Goal: Navigation & Orientation: Understand site structure

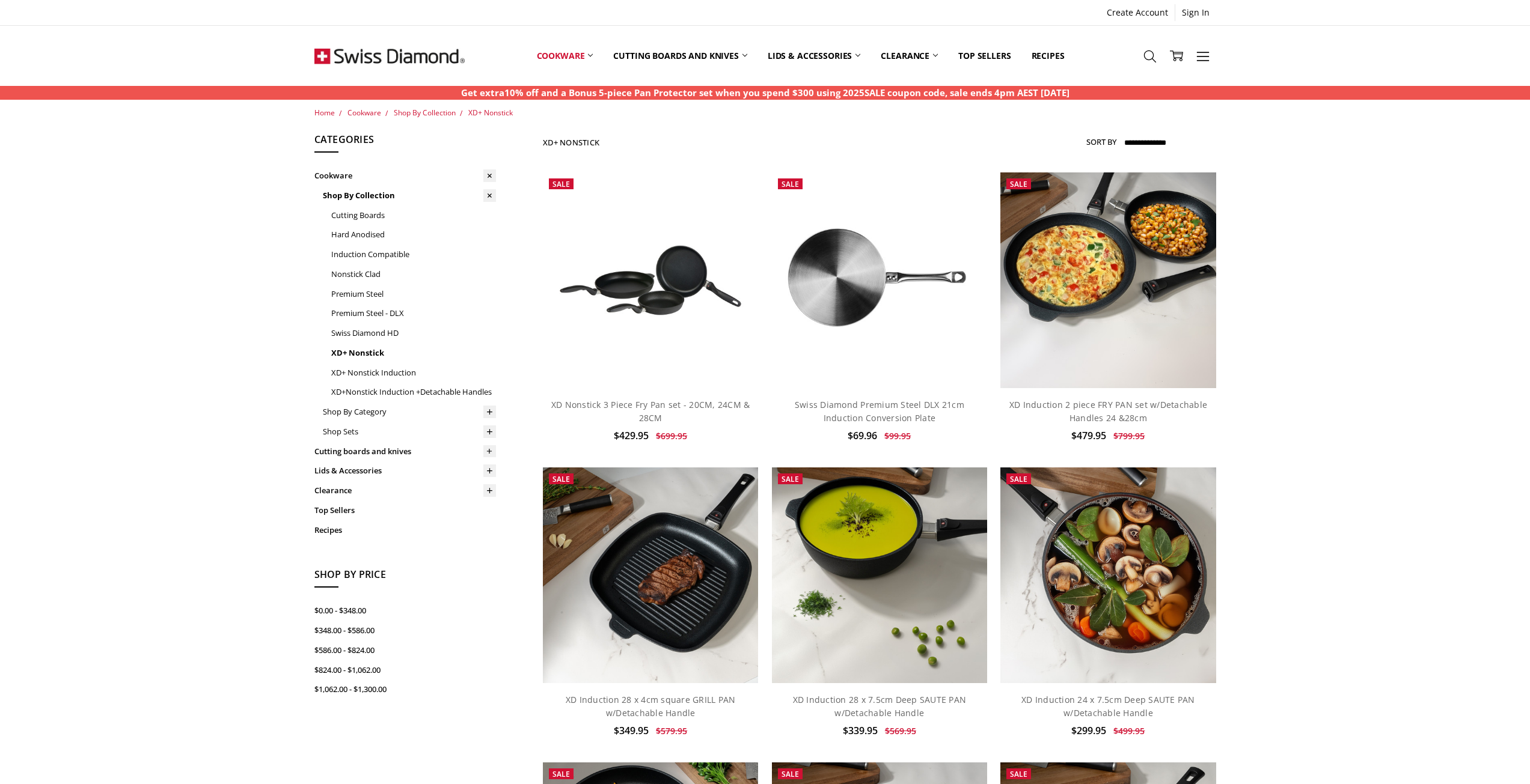
drag, startPoint x: 422, startPoint y: 53, endPoint x: 453, endPoint y: 77, distance: 39.2
click at [420, 54] on img at bounding box center [390, 56] width 150 height 60
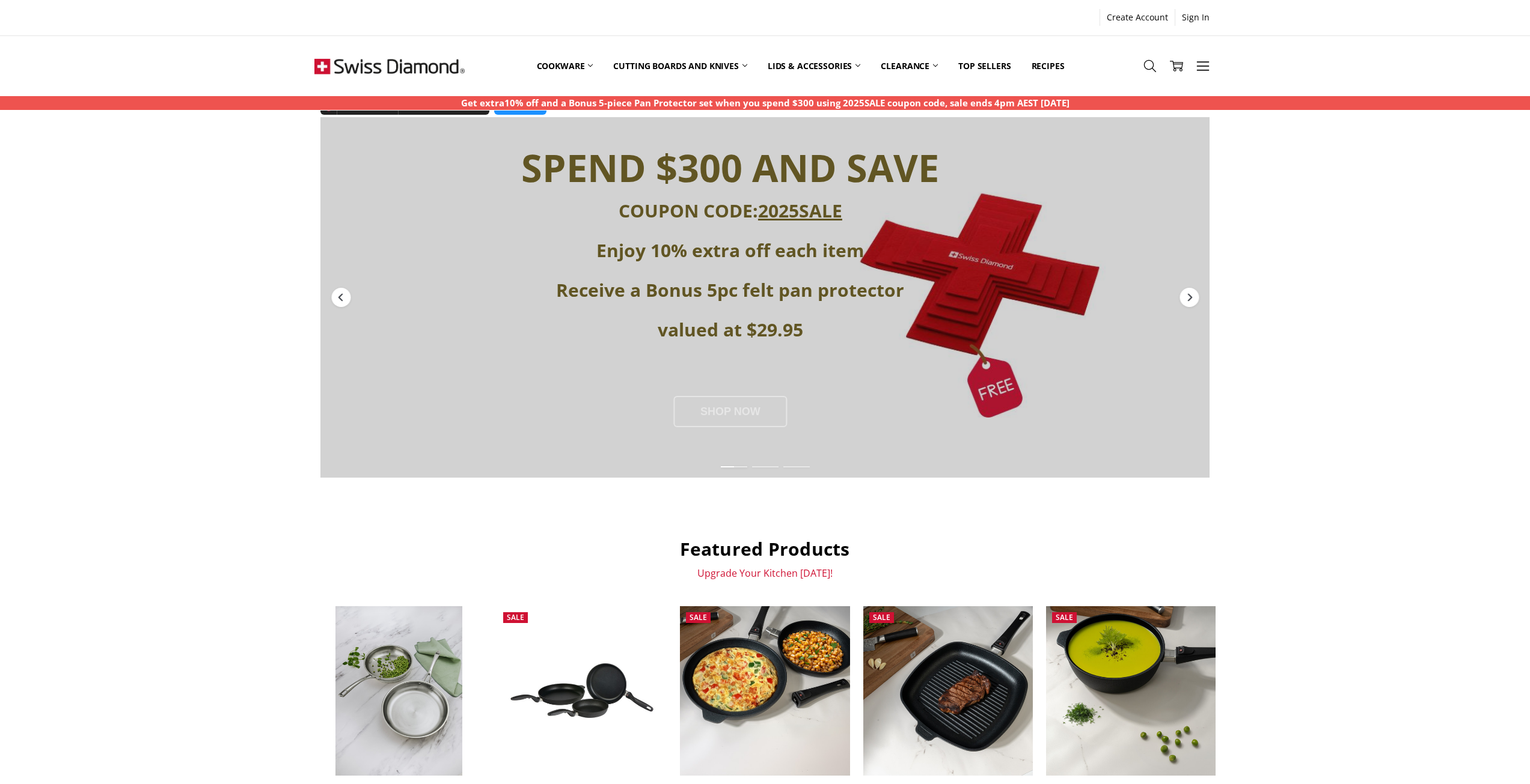
click at [746, 413] on div "SHOP NOW" at bounding box center [730, 411] width 114 height 32
click at [722, 417] on div "SHOP NOW" at bounding box center [730, 411] width 114 height 32
click at [1195, 300] on div "Next" at bounding box center [1188, 297] width 19 height 19
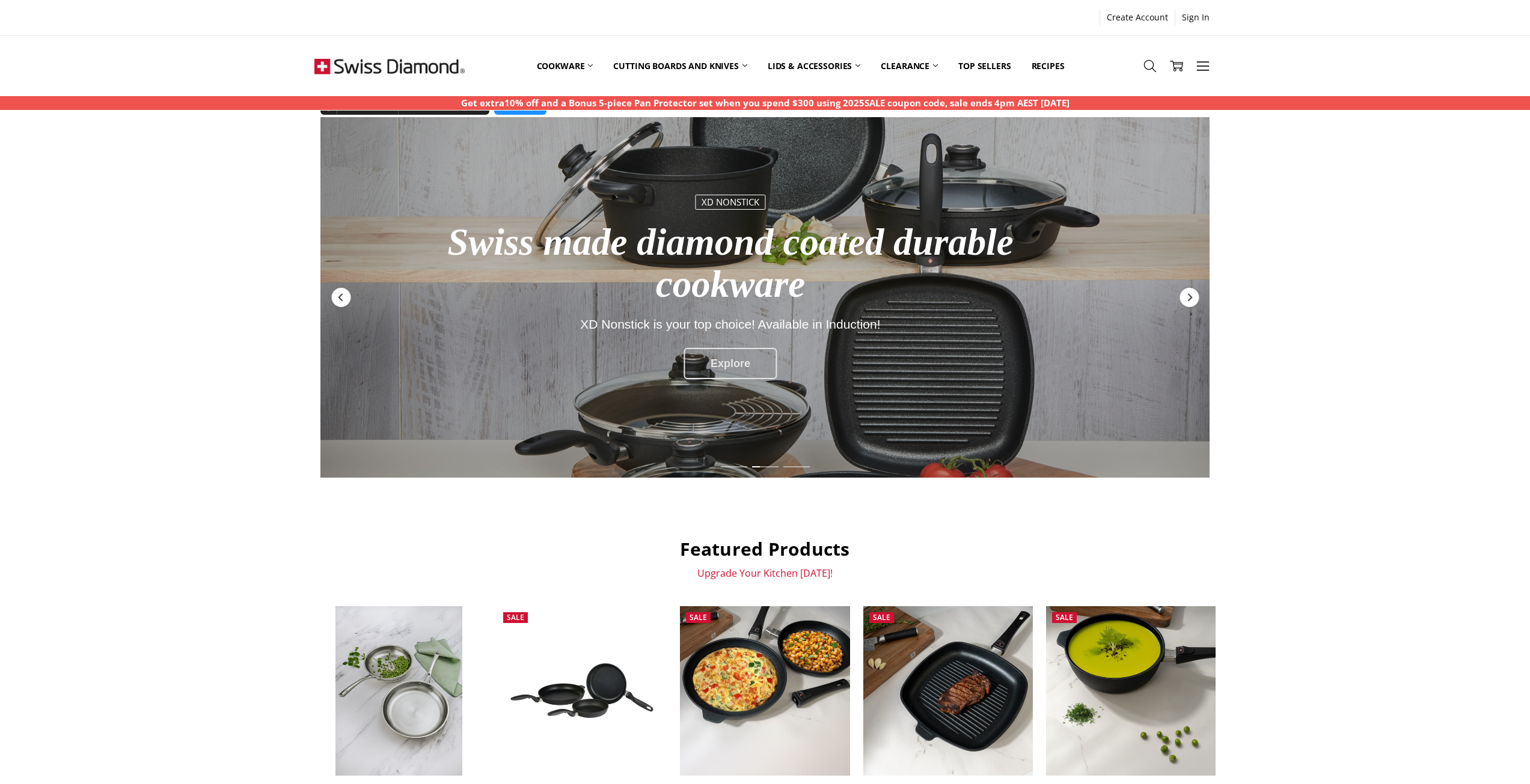
click at [731, 369] on div "Explore" at bounding box center [731, 364] width 94 height 32
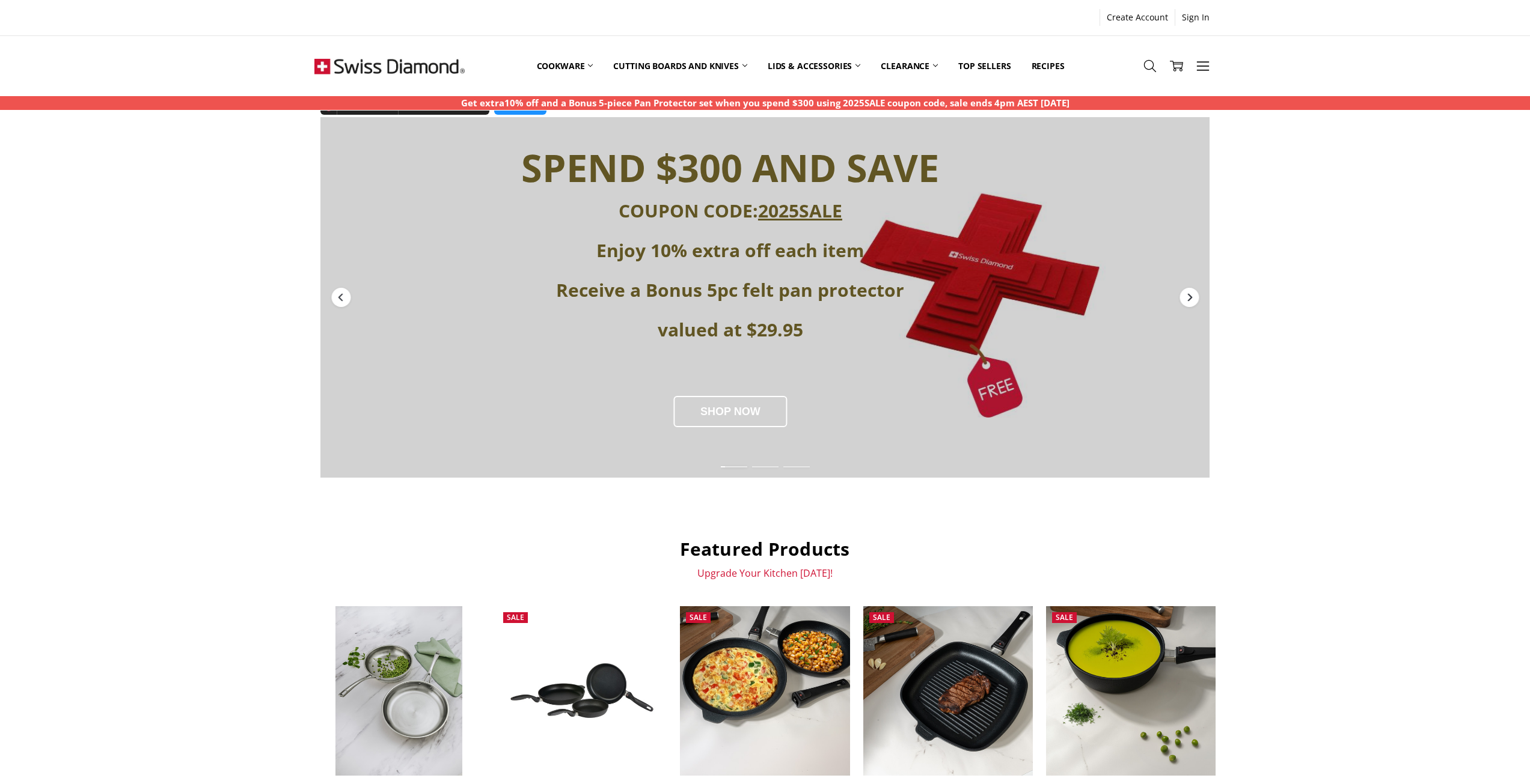
click at [1194, 300] on div "Next" at bounding box center [1188, 297] width 19 height 19
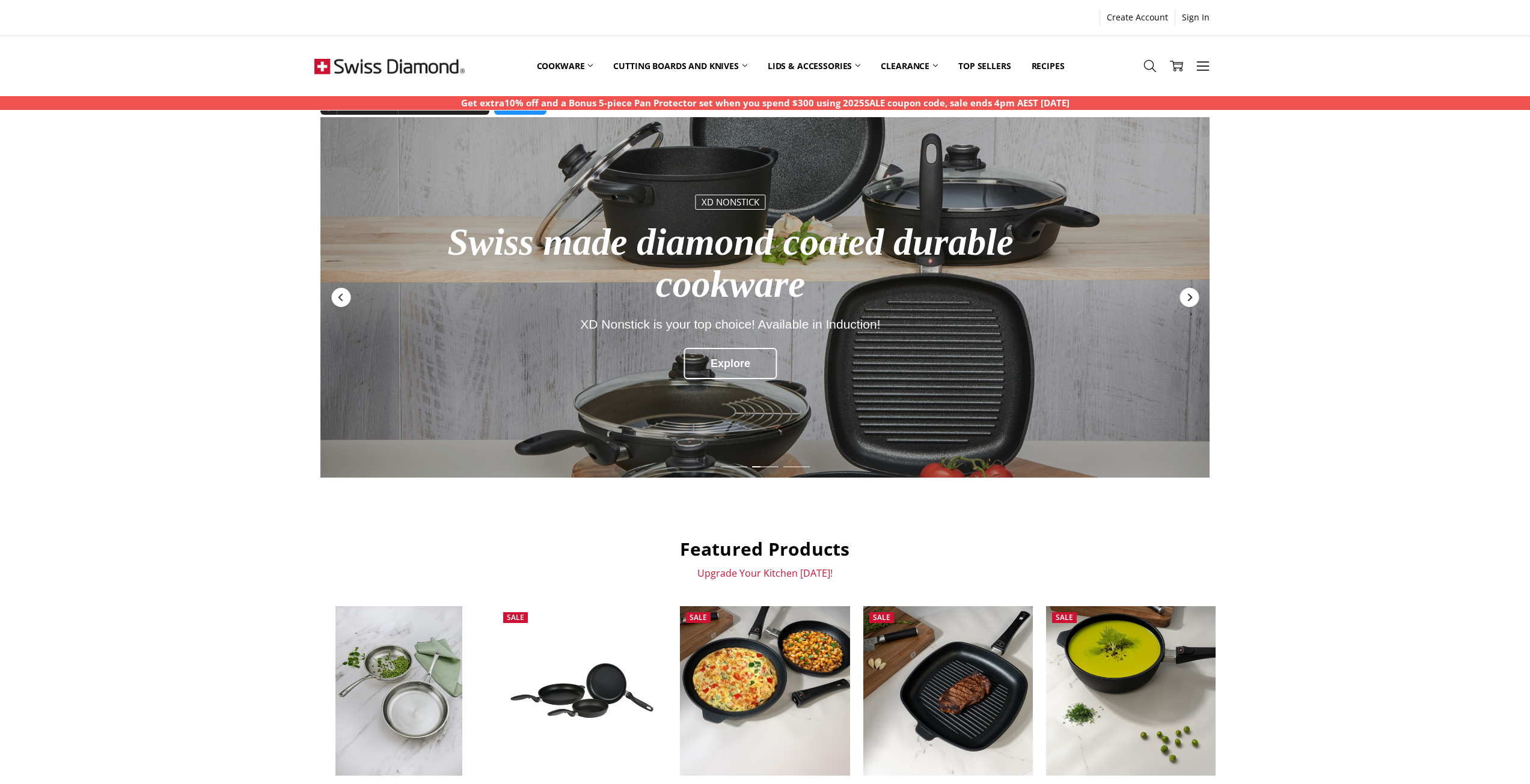
click at [1187, 306] on div "Next" at bounding box center [1188, 297] width 19 height 19
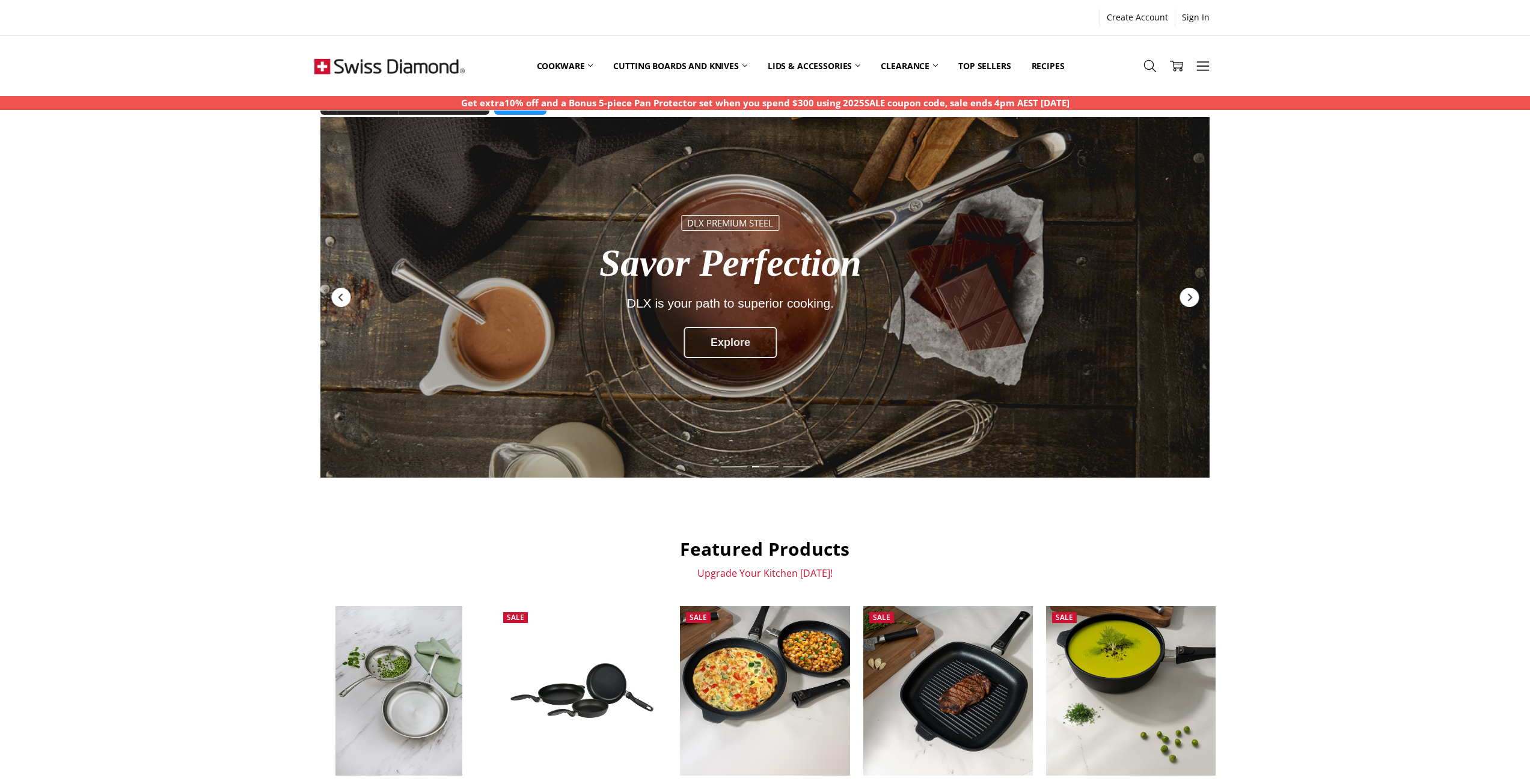
click at [718, 347] on div "Explore" at bounding box center [731, 343] width 94 height 32
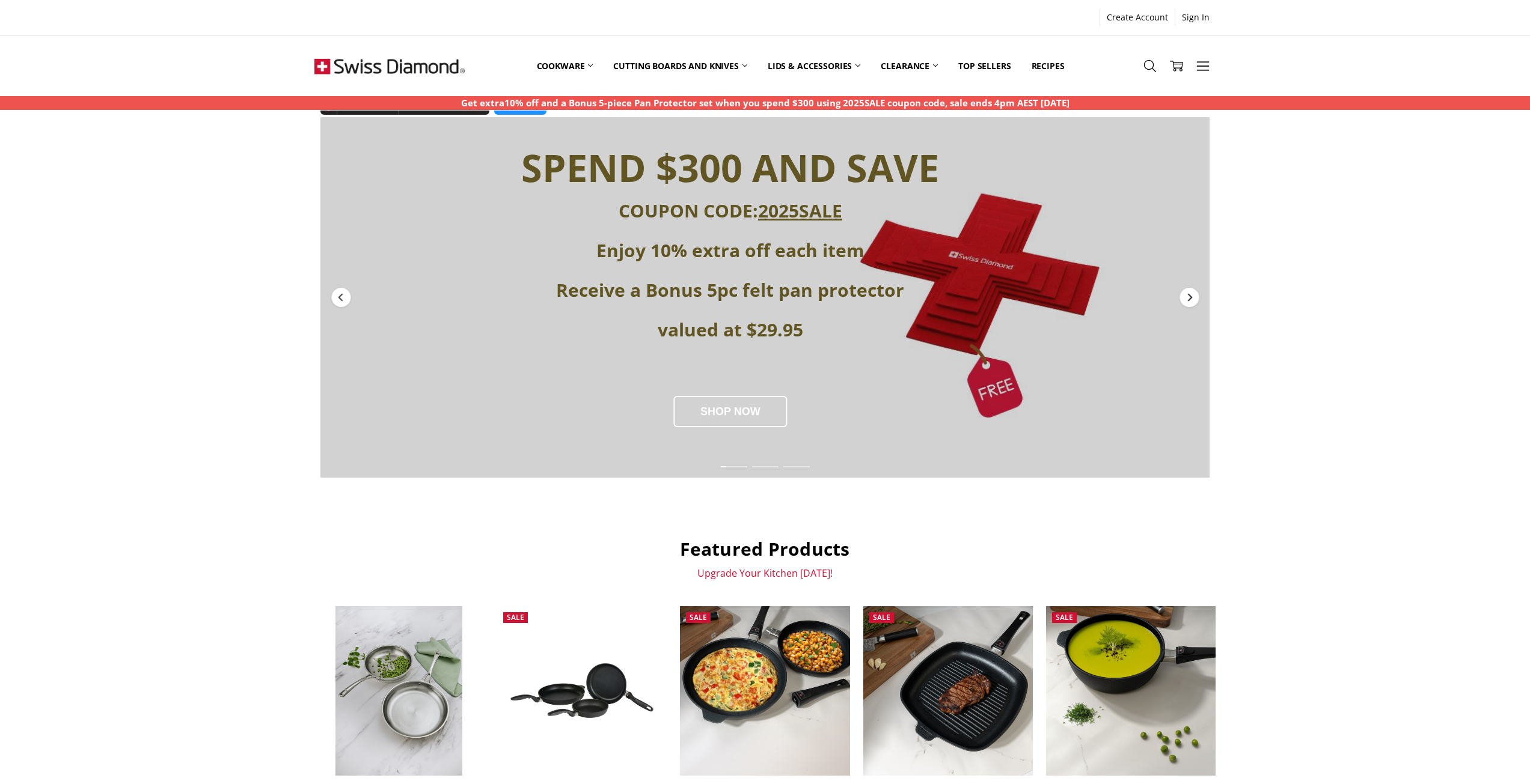
click at [1189, 300] on icon "Next" at bounding box center [1189, 298] width 5 height 8
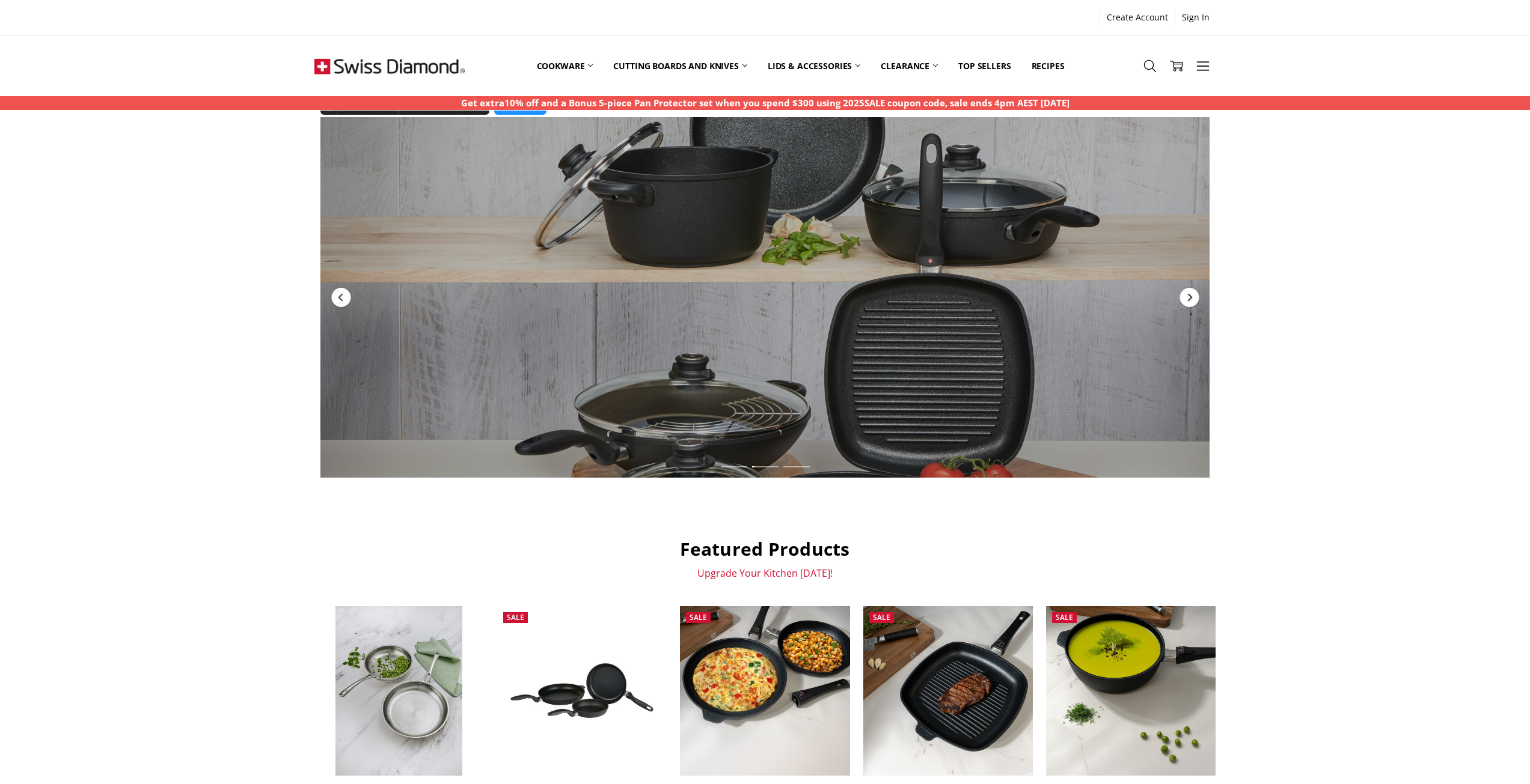
click at [1189, 300] on icon "Next" at bounding box center [1189, 298] width 5 height 8
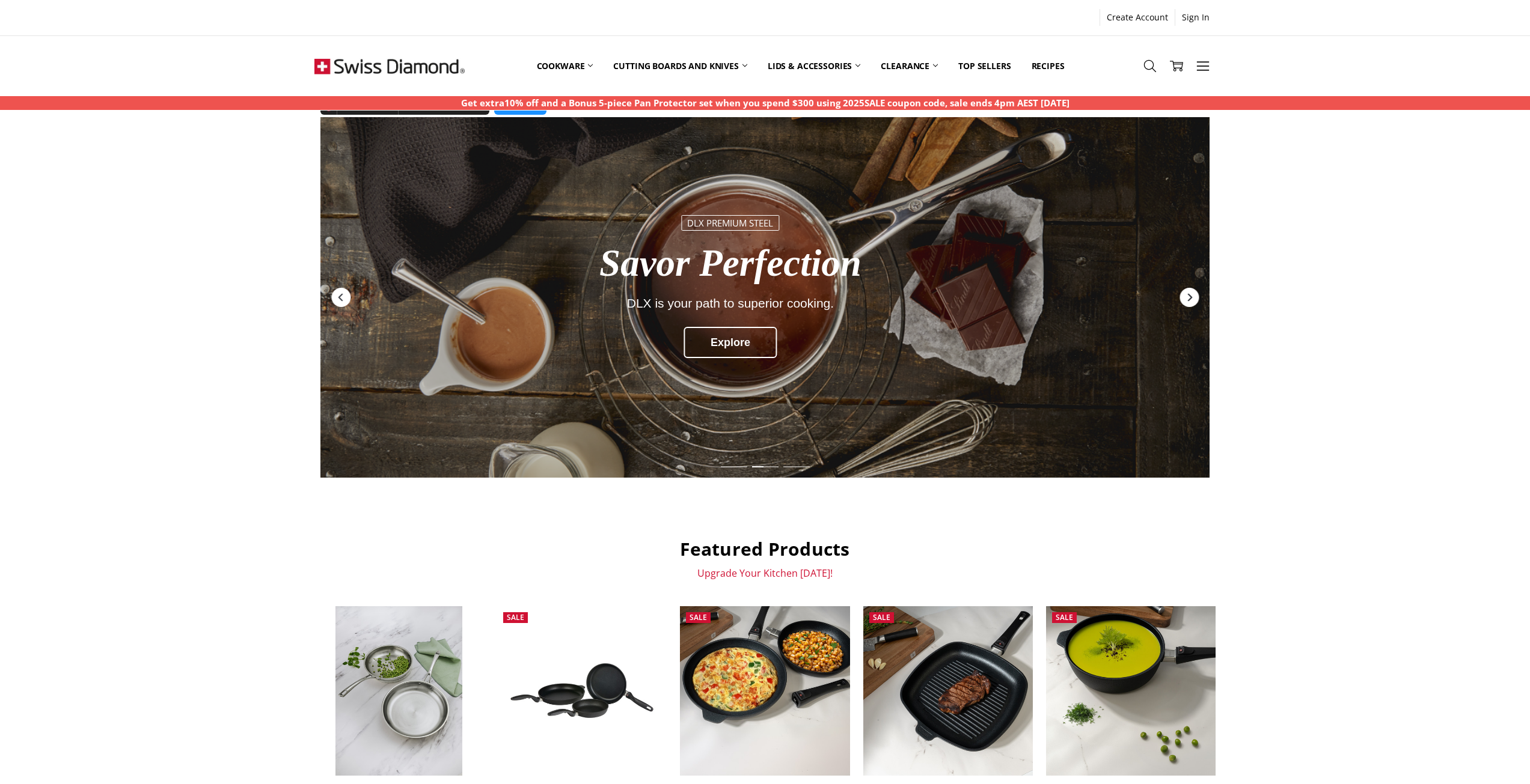
click at [1189, 300] on icon "Next" at bounding box center [1189, 298] width 5 height 8
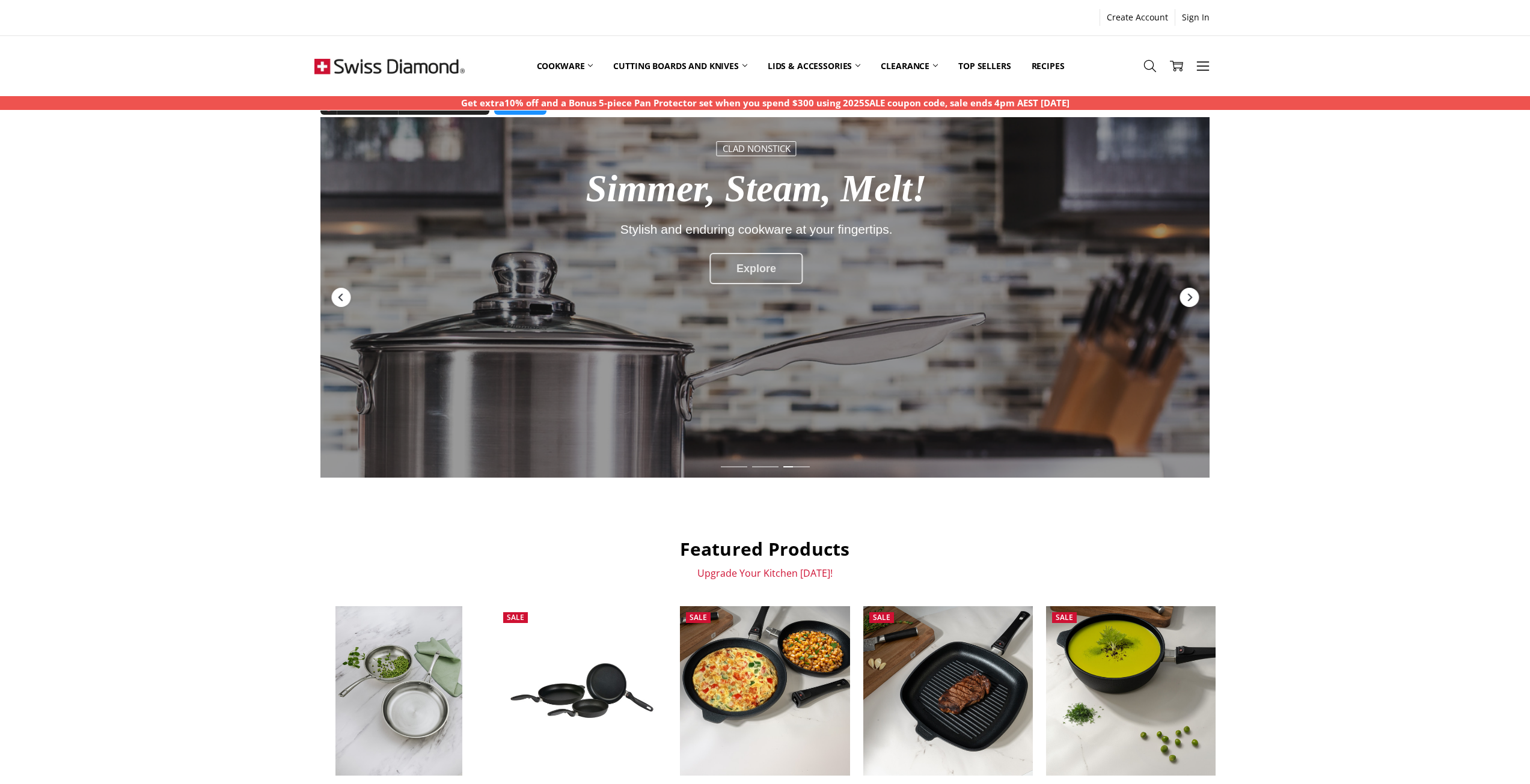
click at [764, 262] on div "Explore" at bounding box center [756, 269] width 94 height 32
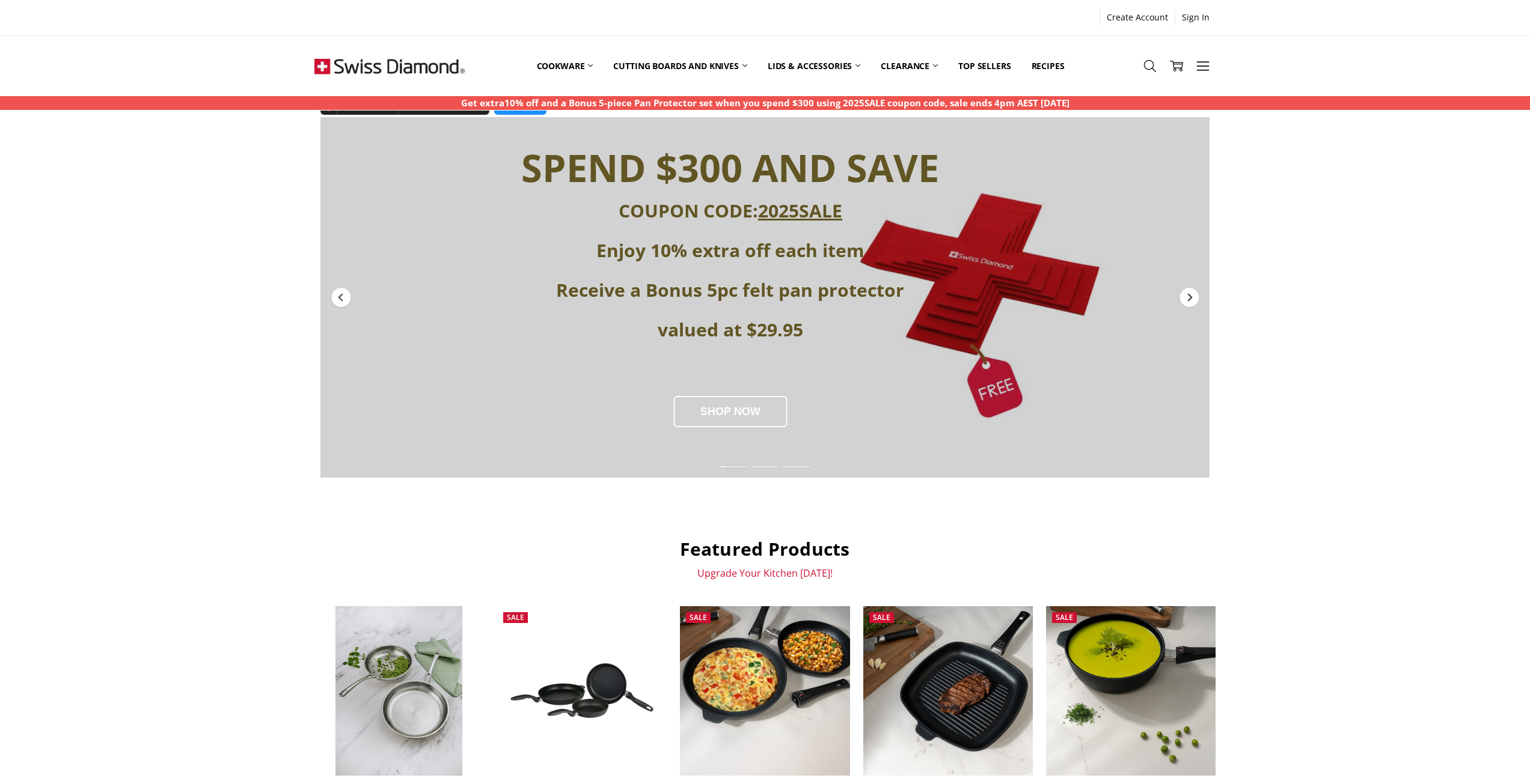
click at [1192, 300] on icon "Next" at bounding box center [1189, 298] width 10 height 10
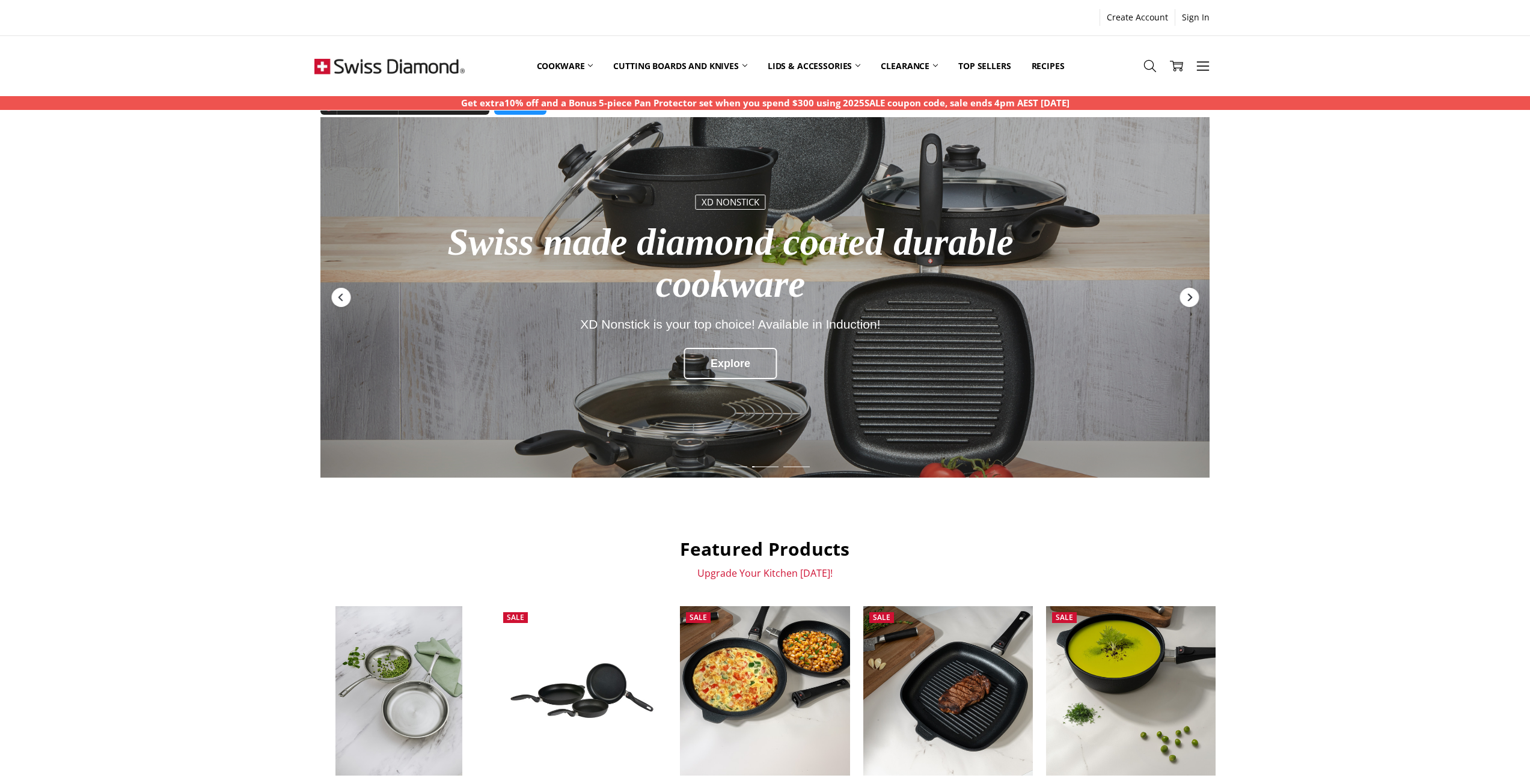
click at [1193, 300] on icon "Next" at bounding box center [1189, 298] width 10 height 10
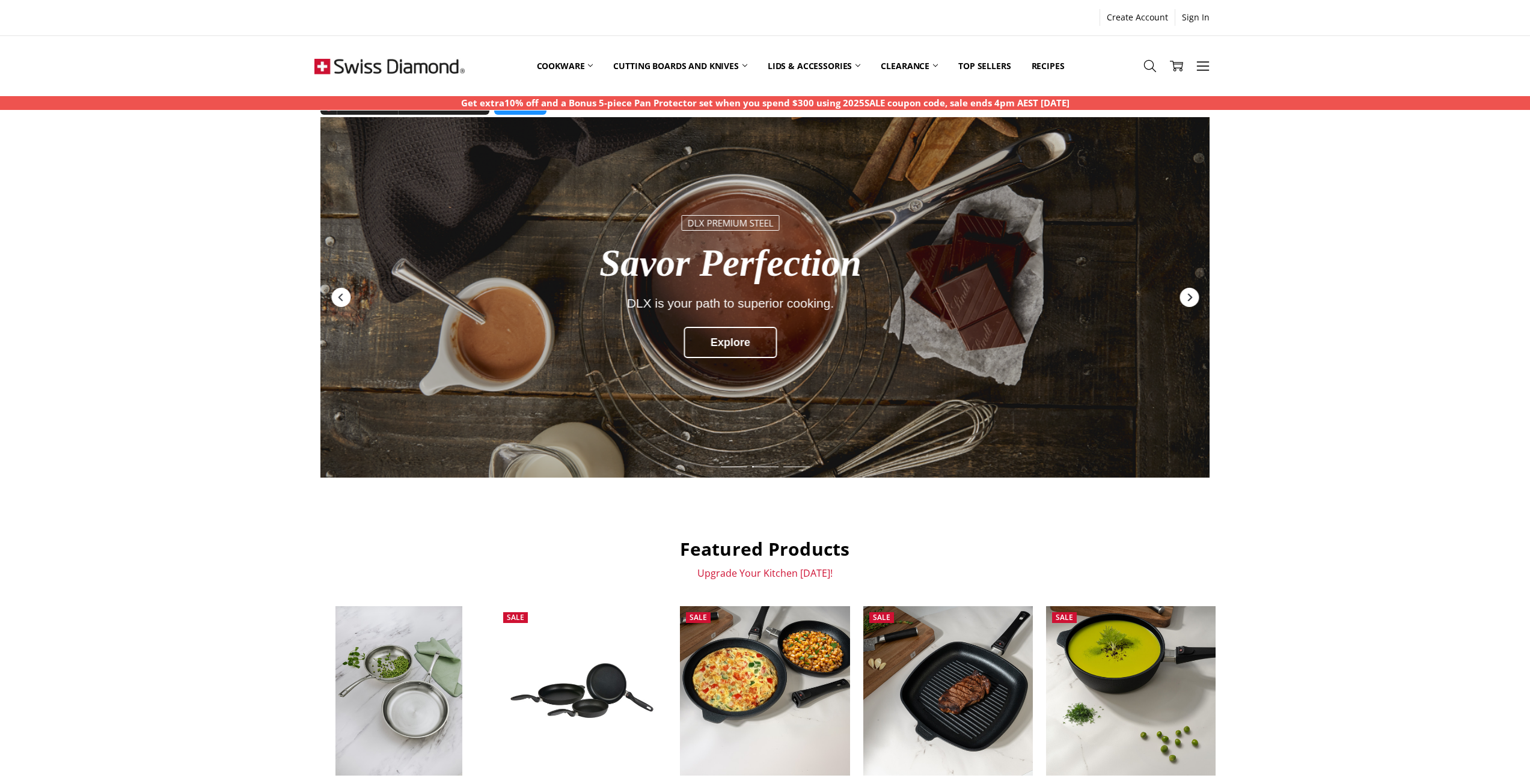
click at [1193, 300] on icon "Next" at bounding box center [1189, 298] width 10 height 10
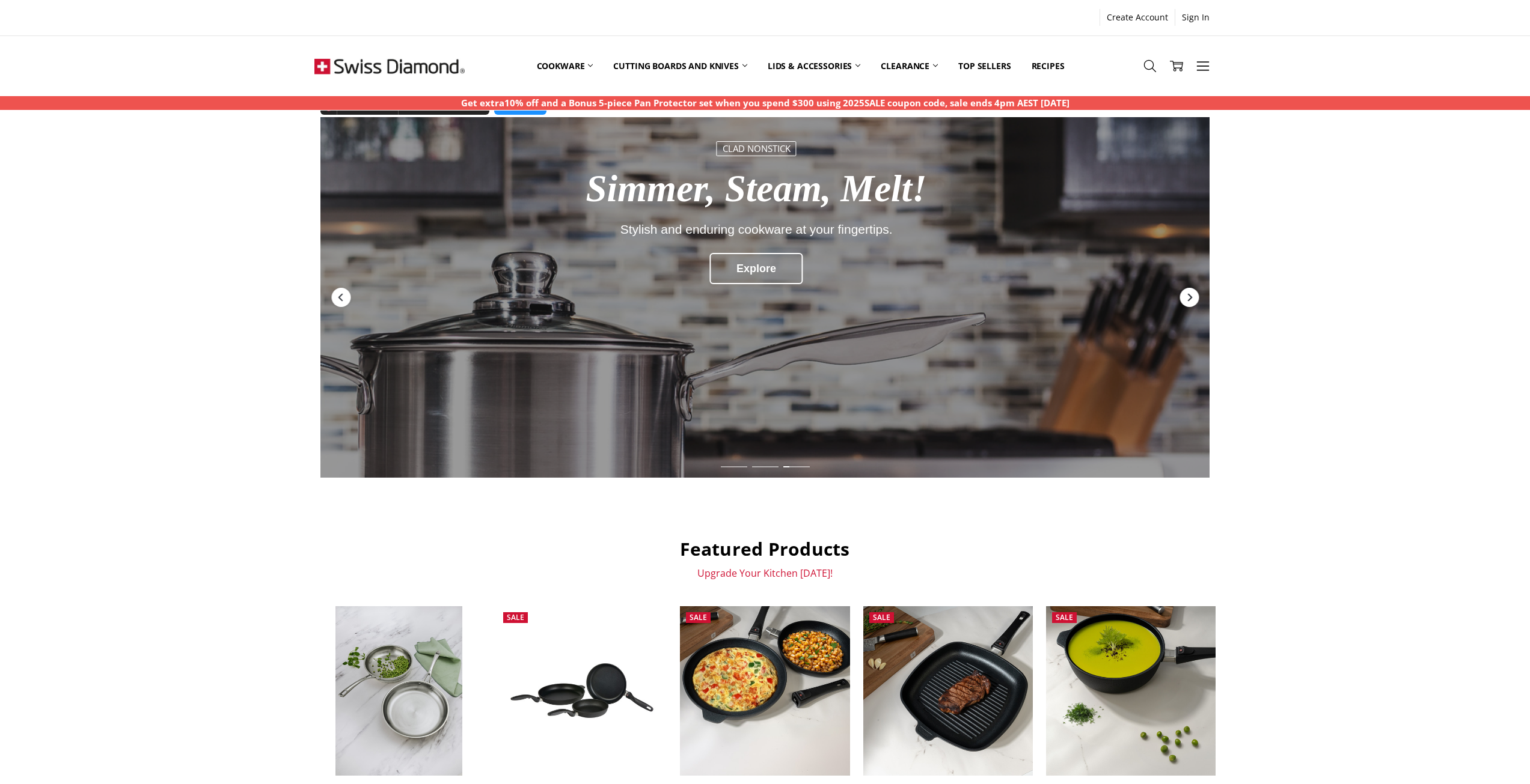
click at [1193, 300] on icon "Next" at bounding box center [1189, 298] width 10 height 10
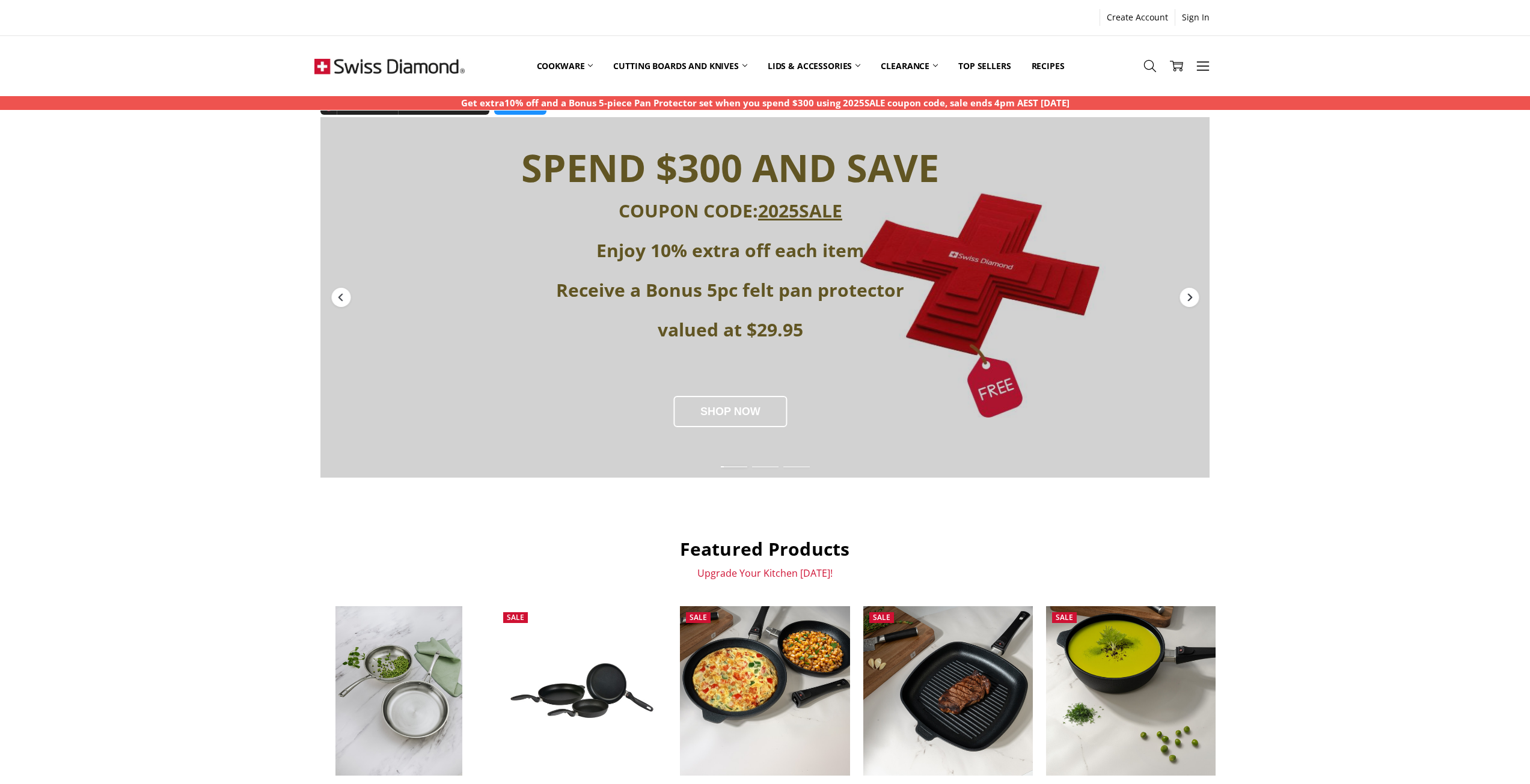
click at [1193, 300] on icon "Next" at bounding box center [1189, 298] width 10 height 10
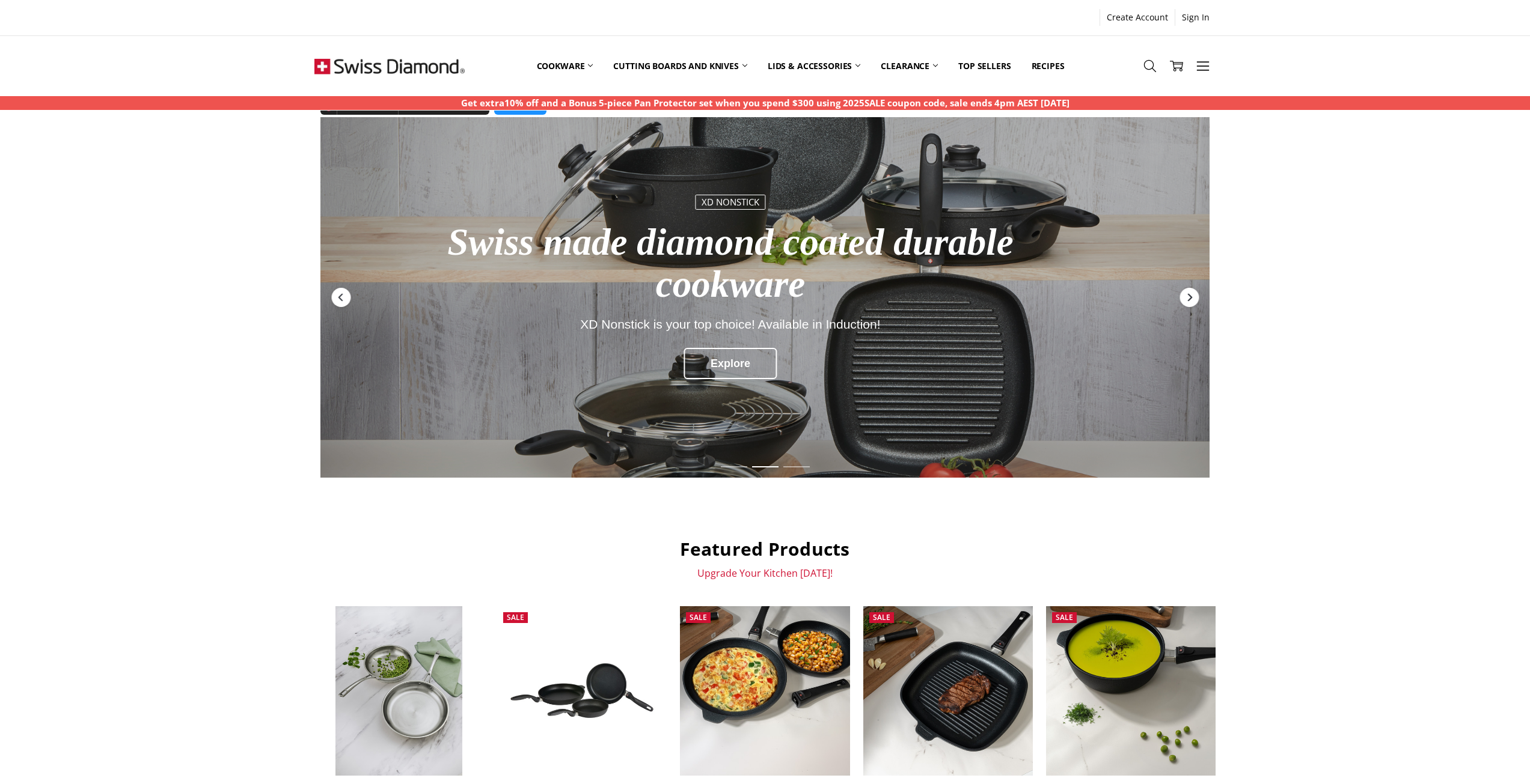
click at [1191, 297] on icon "Next" at bounding box center [1189, 298] width 10 height 10
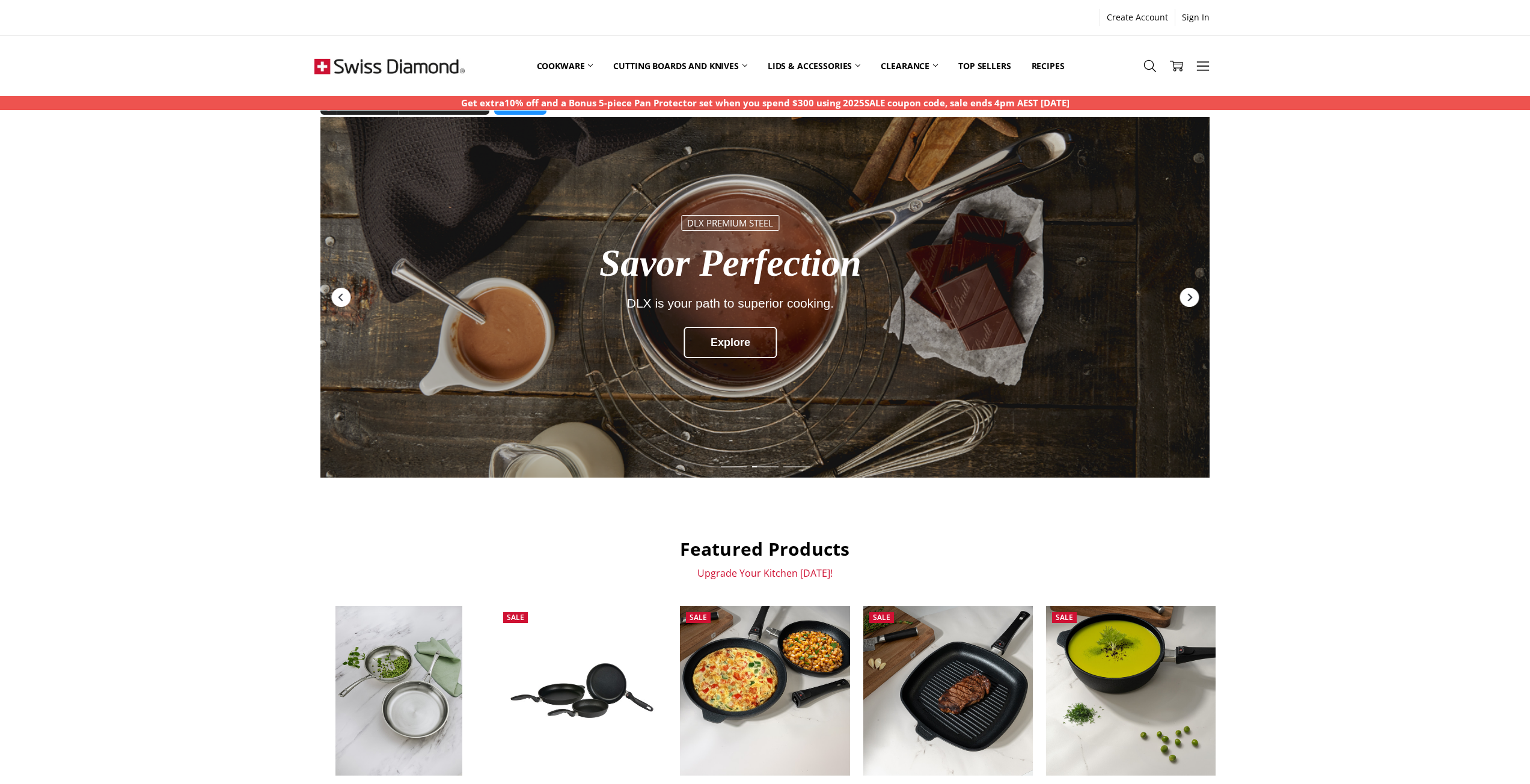
click at [1191, 297] on icon "Next" at bounding box center [1189, 298] width 10 height 10
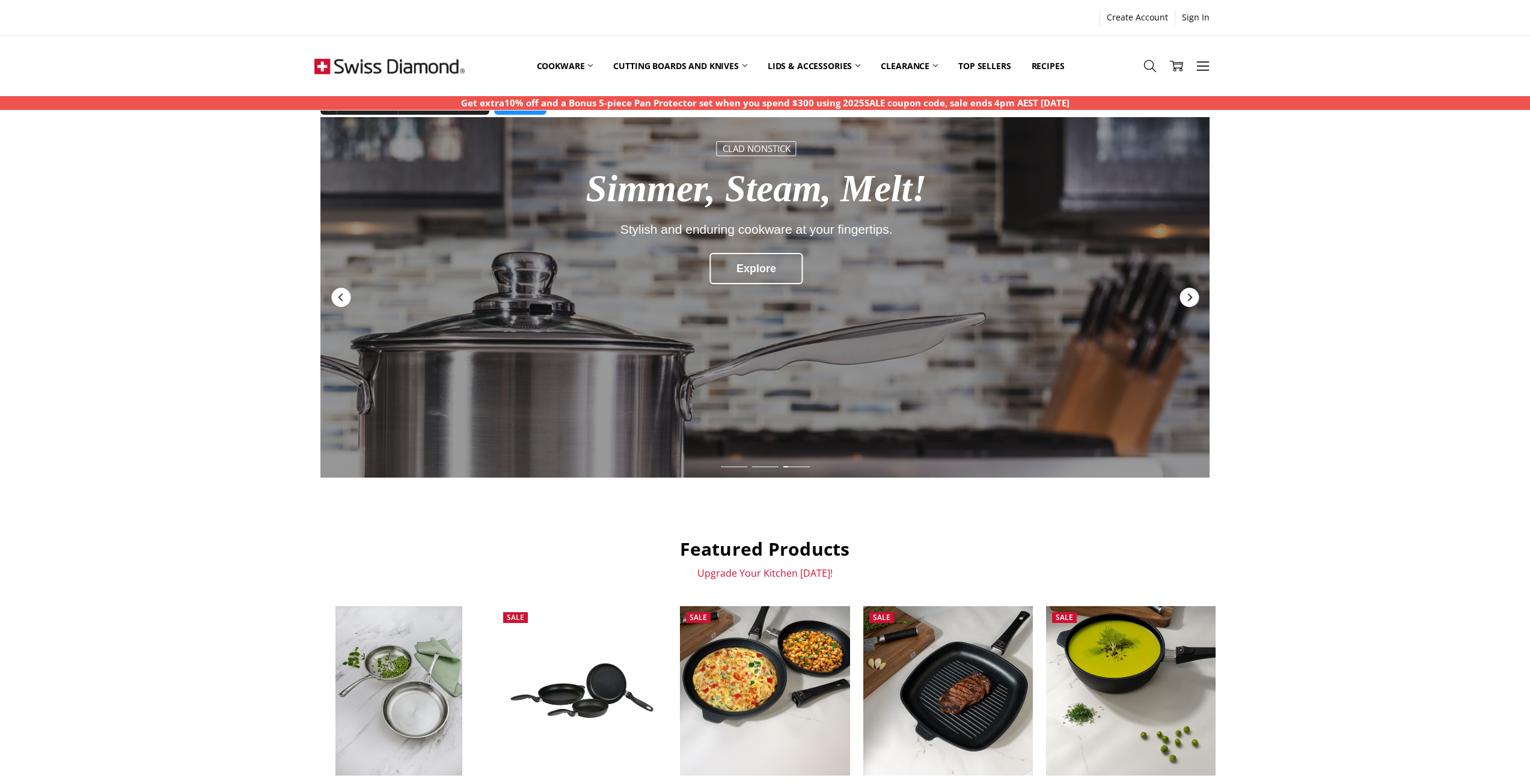
click at [1191, 297] on icon "Next" at bounding box center [1189, 298] width 10 height 10
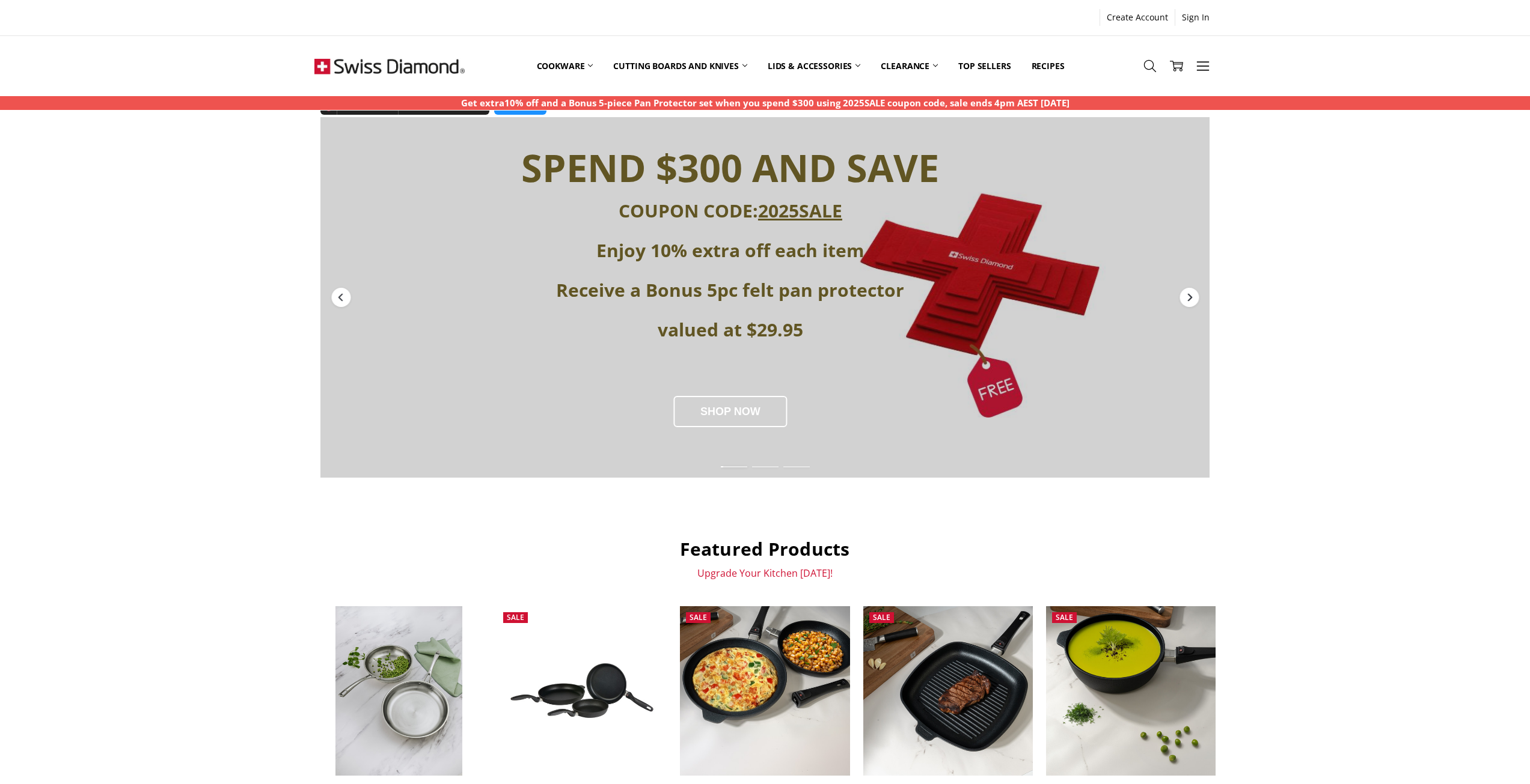
click at [1191, 297] on icon "Next" at bounding box center [1189, 298] width 10 height 10
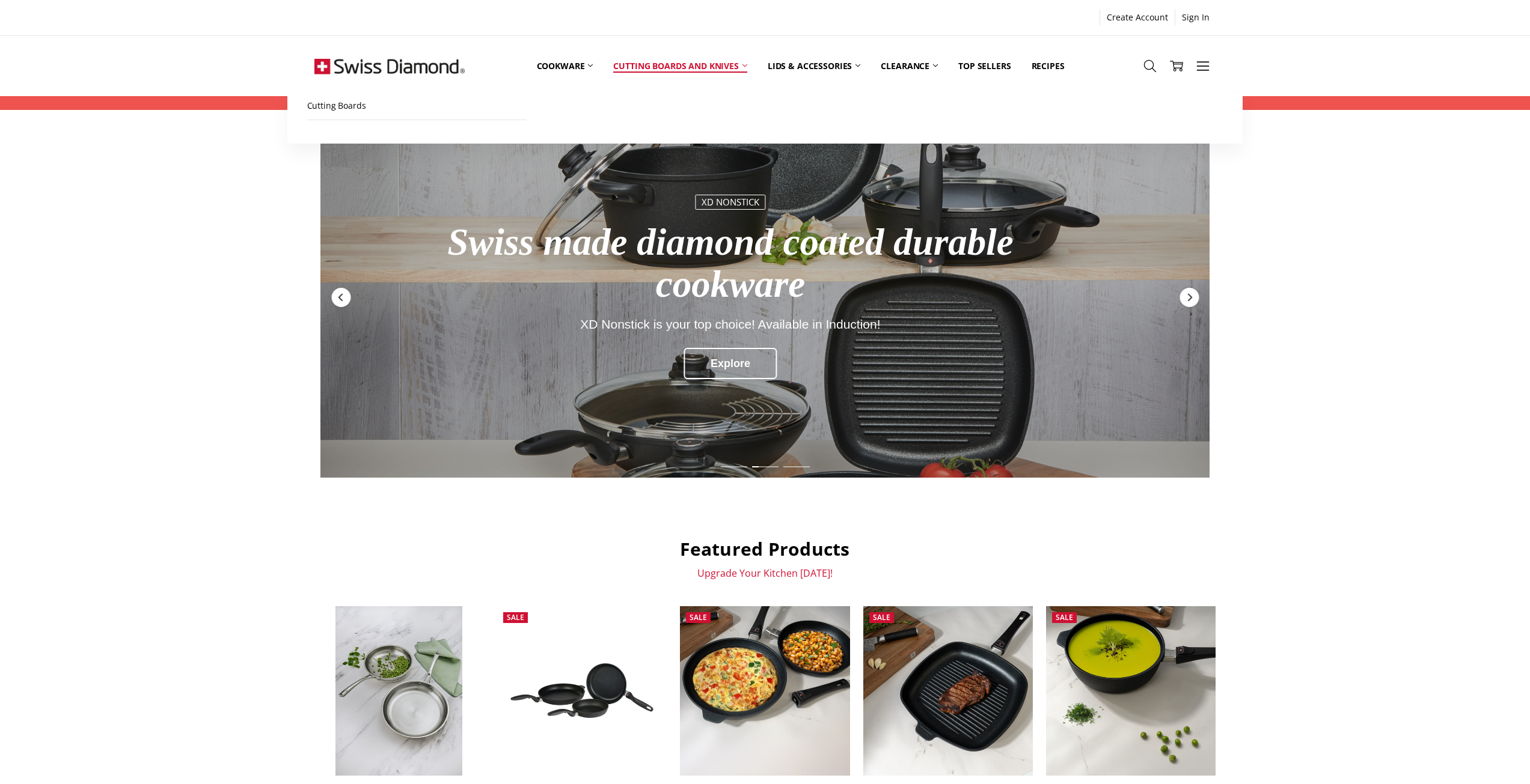
click at [679, 72] on link "Cutting boards and knives" at bounding box center [680, 65] width 155 height 53
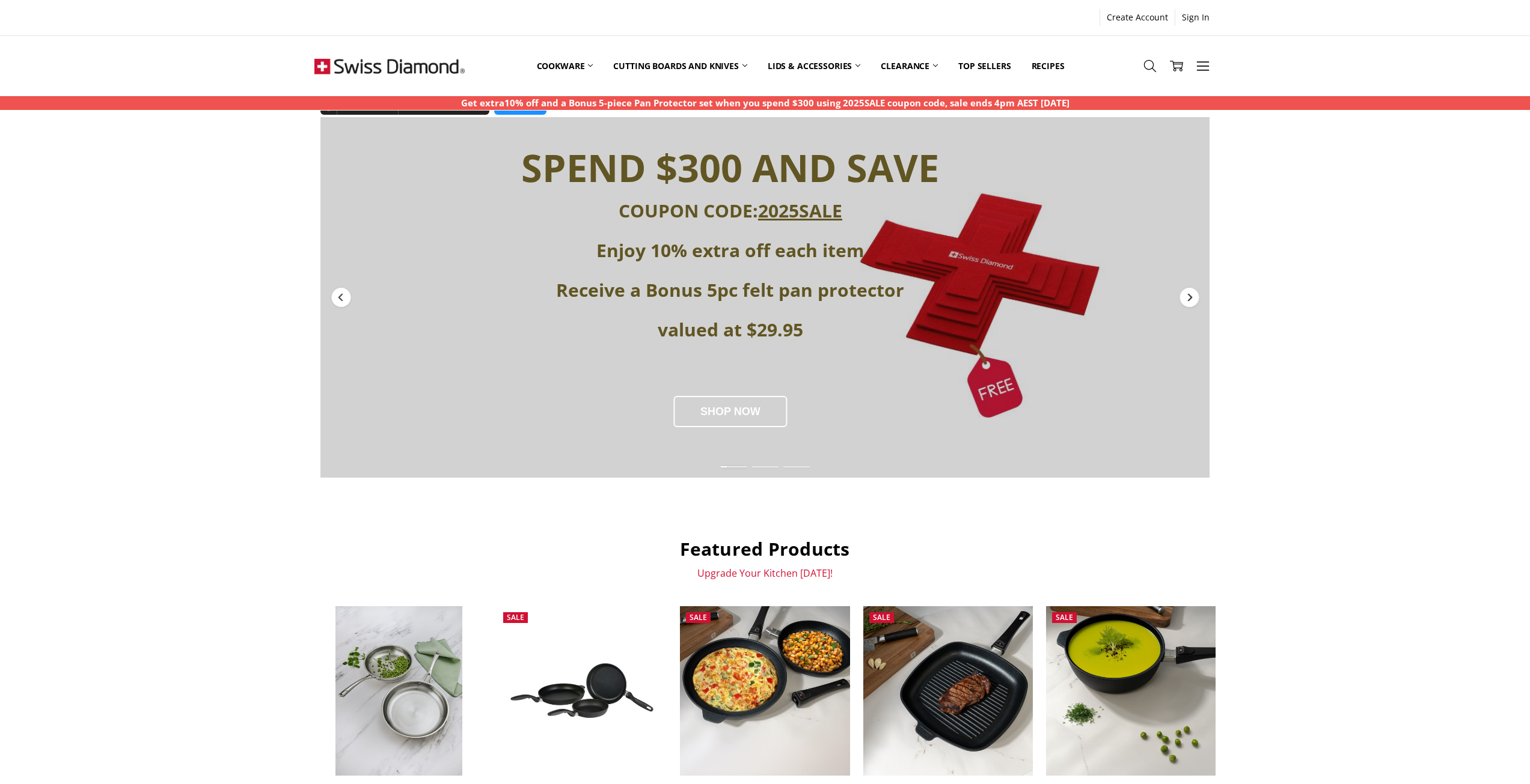
click at [1184, 298] on div "Next" at bounding box center [1188, 297] width 19 height 19
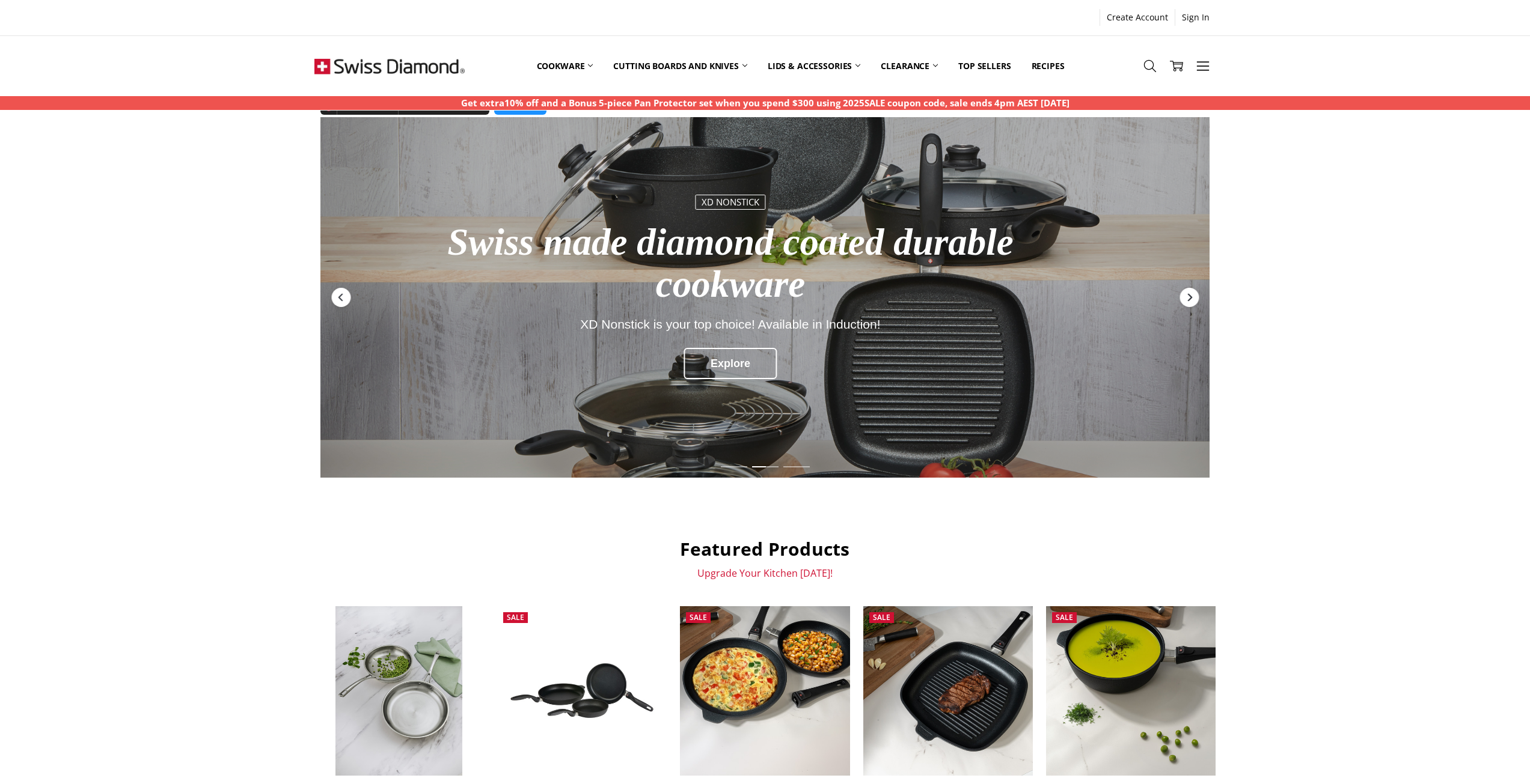
click at [1195, 291] on div "Next" at bounding box center [1188, 297] width 19 height 19
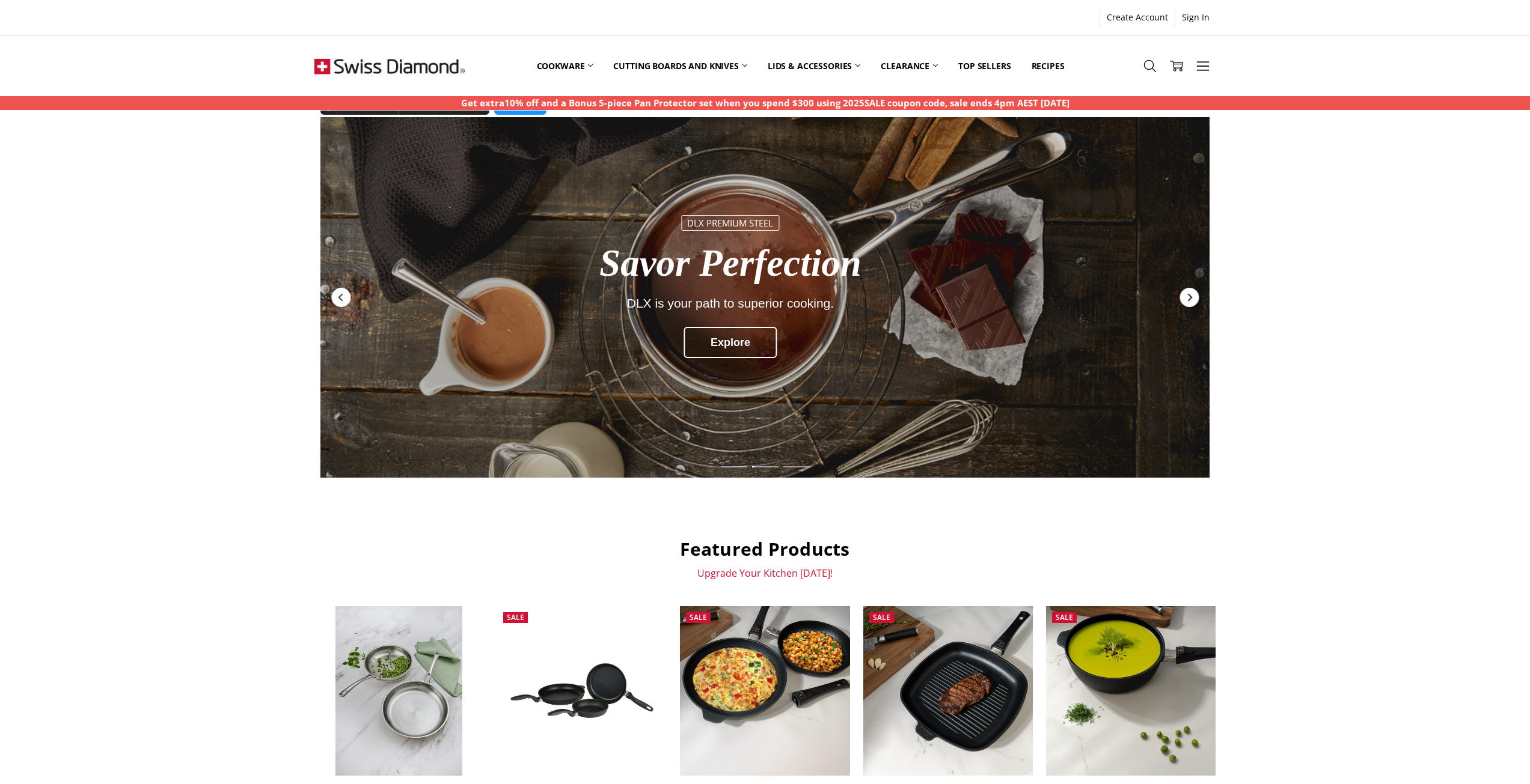
click at [1195, 293] on div "Next" at bounding box center [1188, 297] width 19 height 19
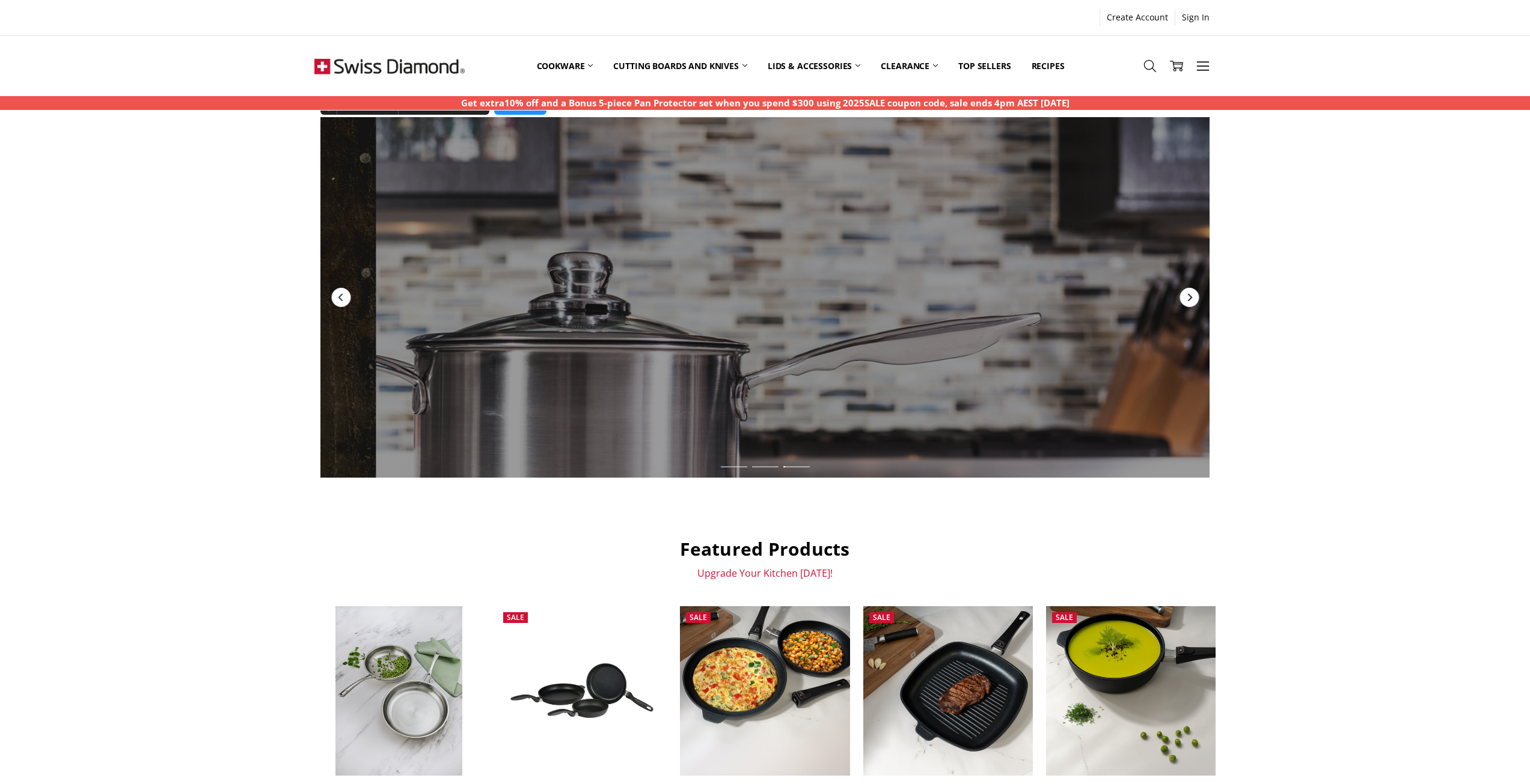
click at [1195, 293] on div "Next" at bounding box center [1188, 297] width 19 height 19
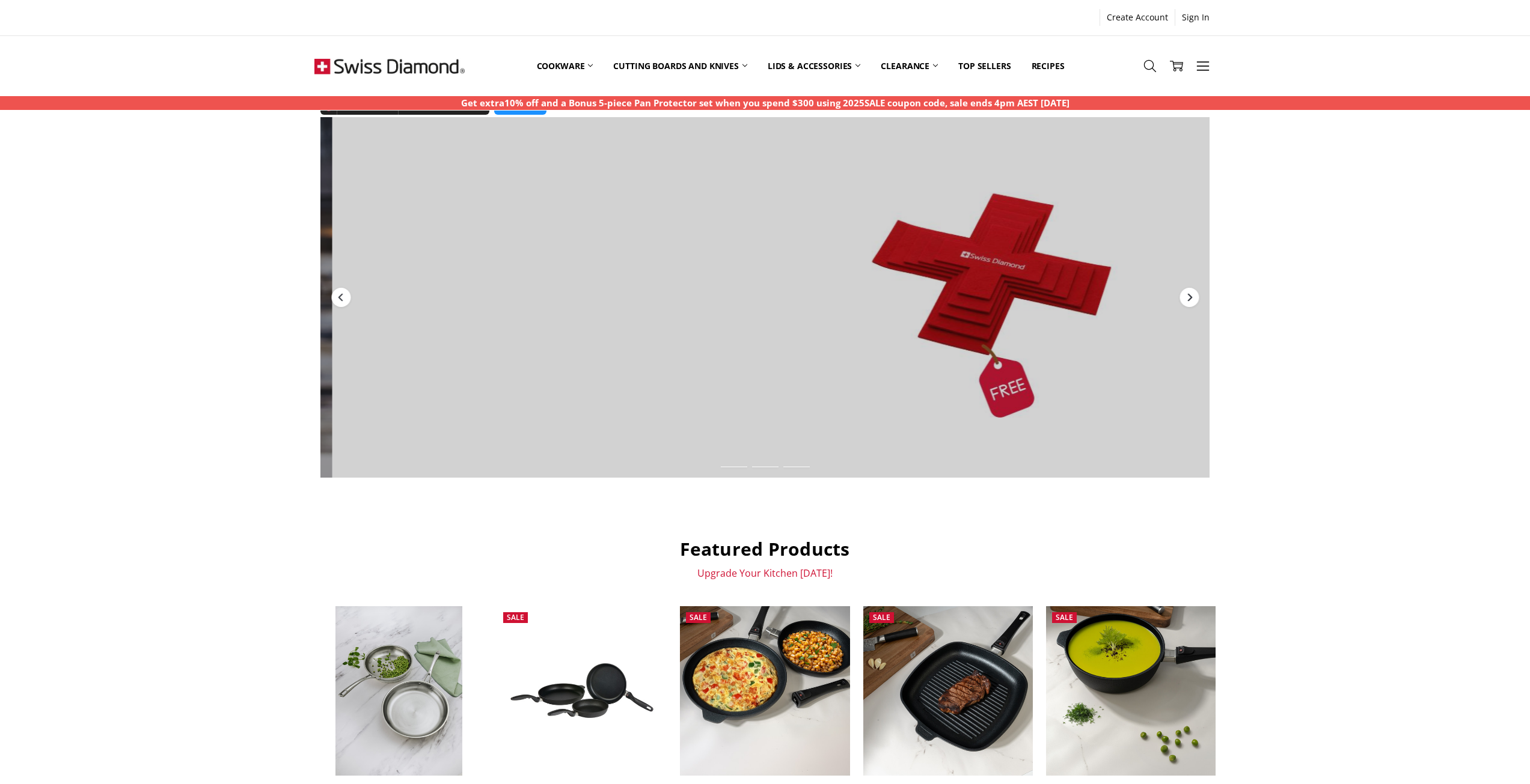
click at [1195, 293] on div "Next" at bounding box center [1188, 297] width 19 height 19
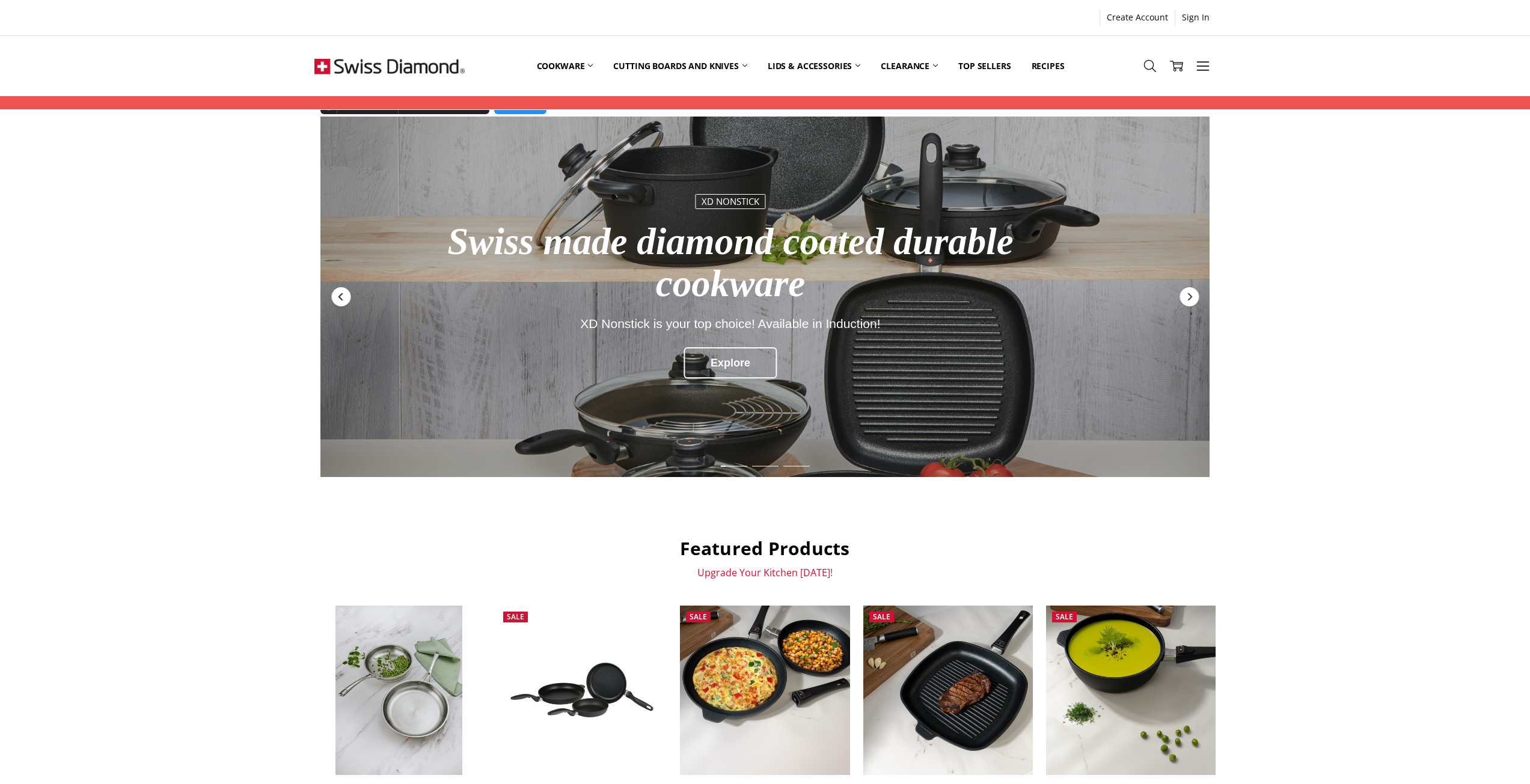
click at [345, 294] on icon "Previous" at bounding box center [341, 297] width 10 height 10
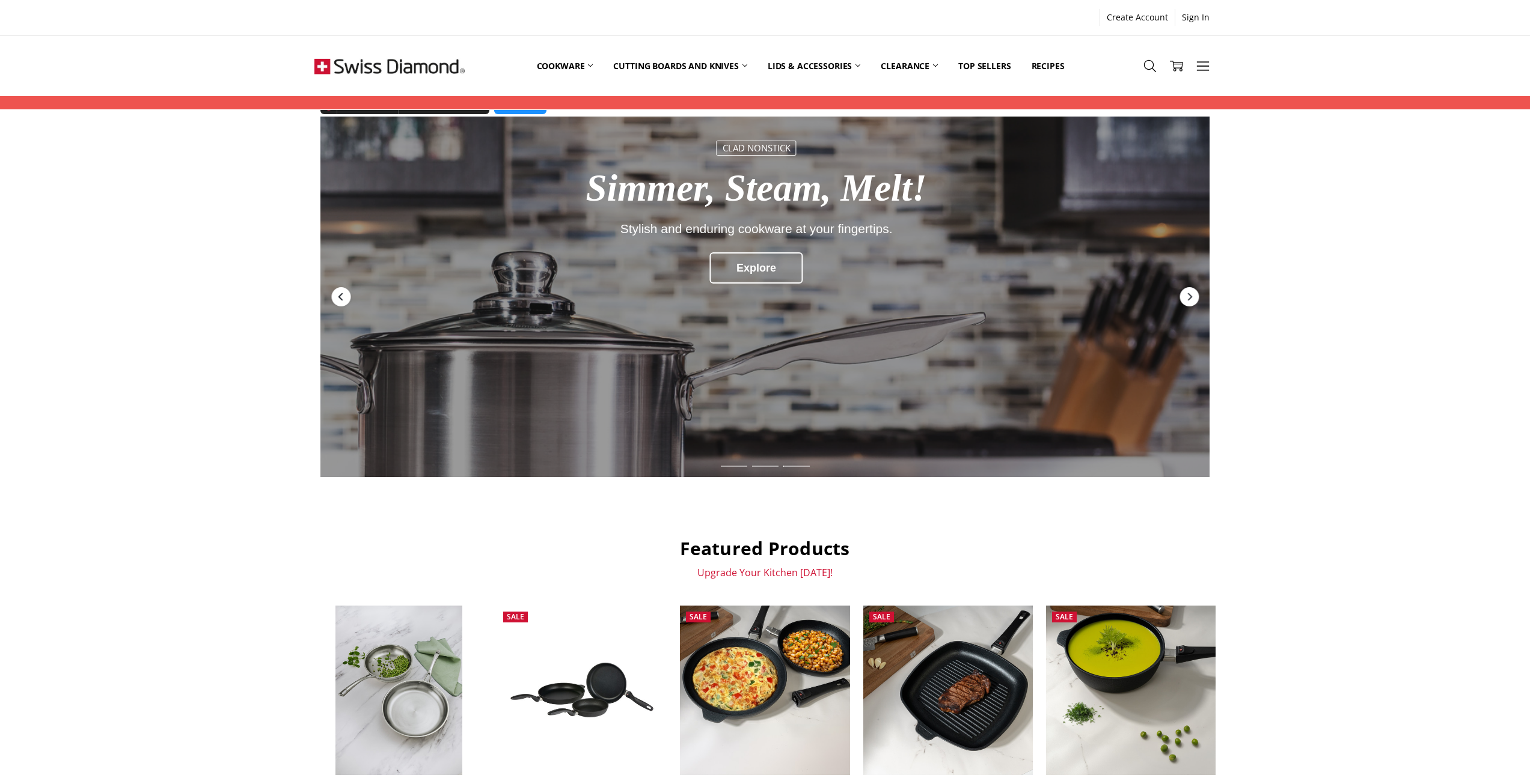
click at [345, 294] on icon "Previous" at bounding box center [341, 297] width 10 height 10
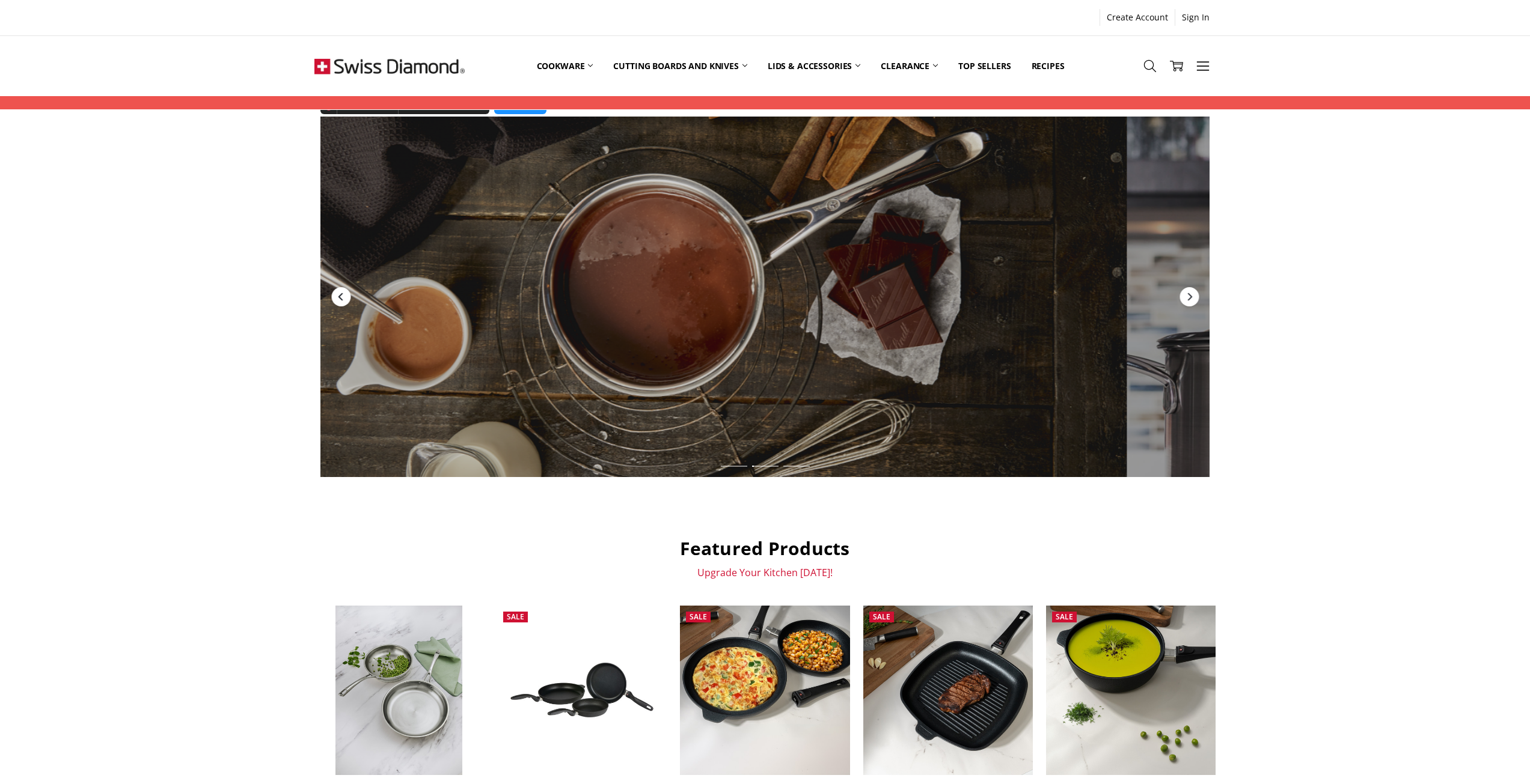
click at [345, 295] on icon "Previous" at bounding box center [341, 297] width 10 height 10
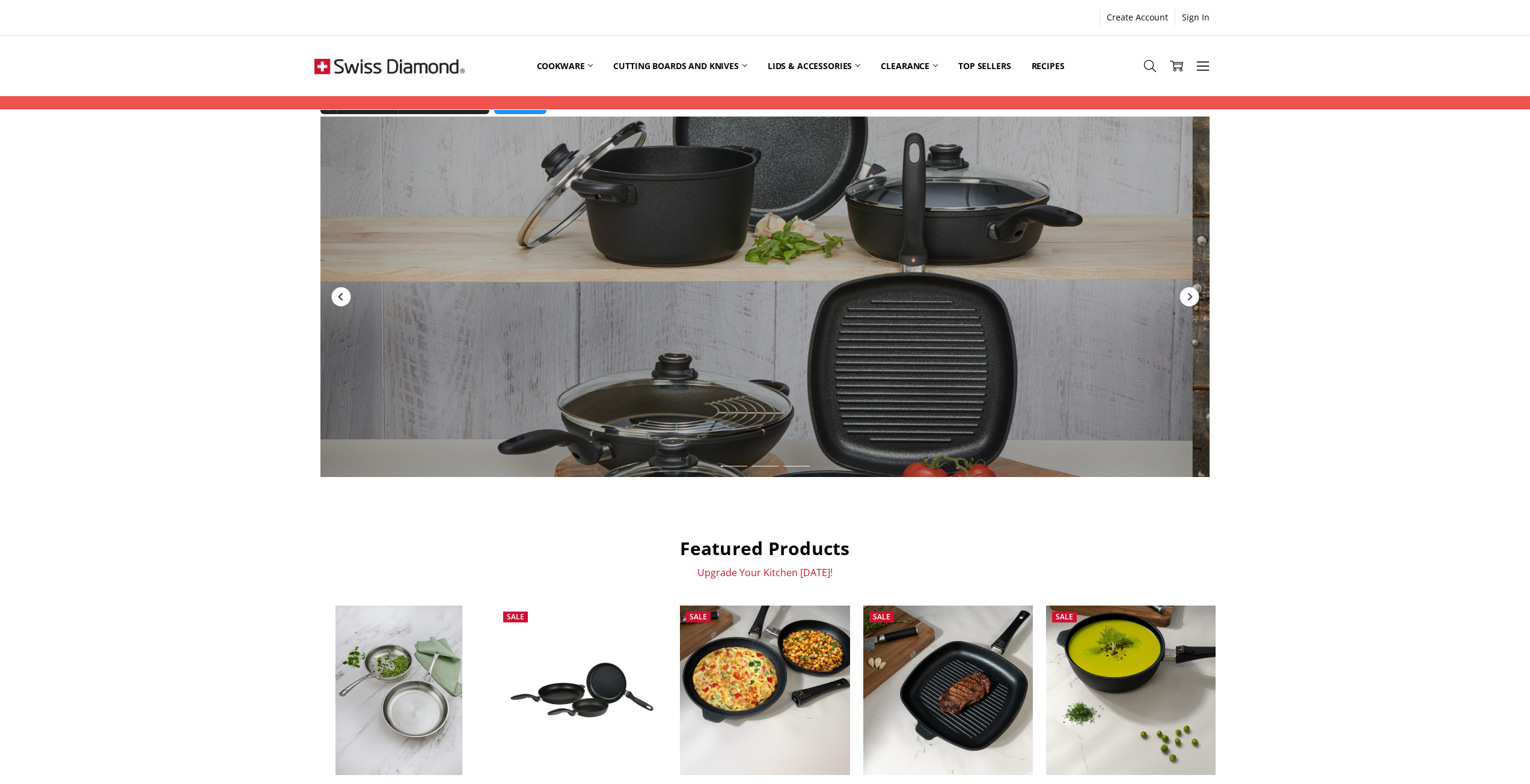
click at [345, 295] on icon "Previous" at bounding box center [341, 297] width 10 height 10
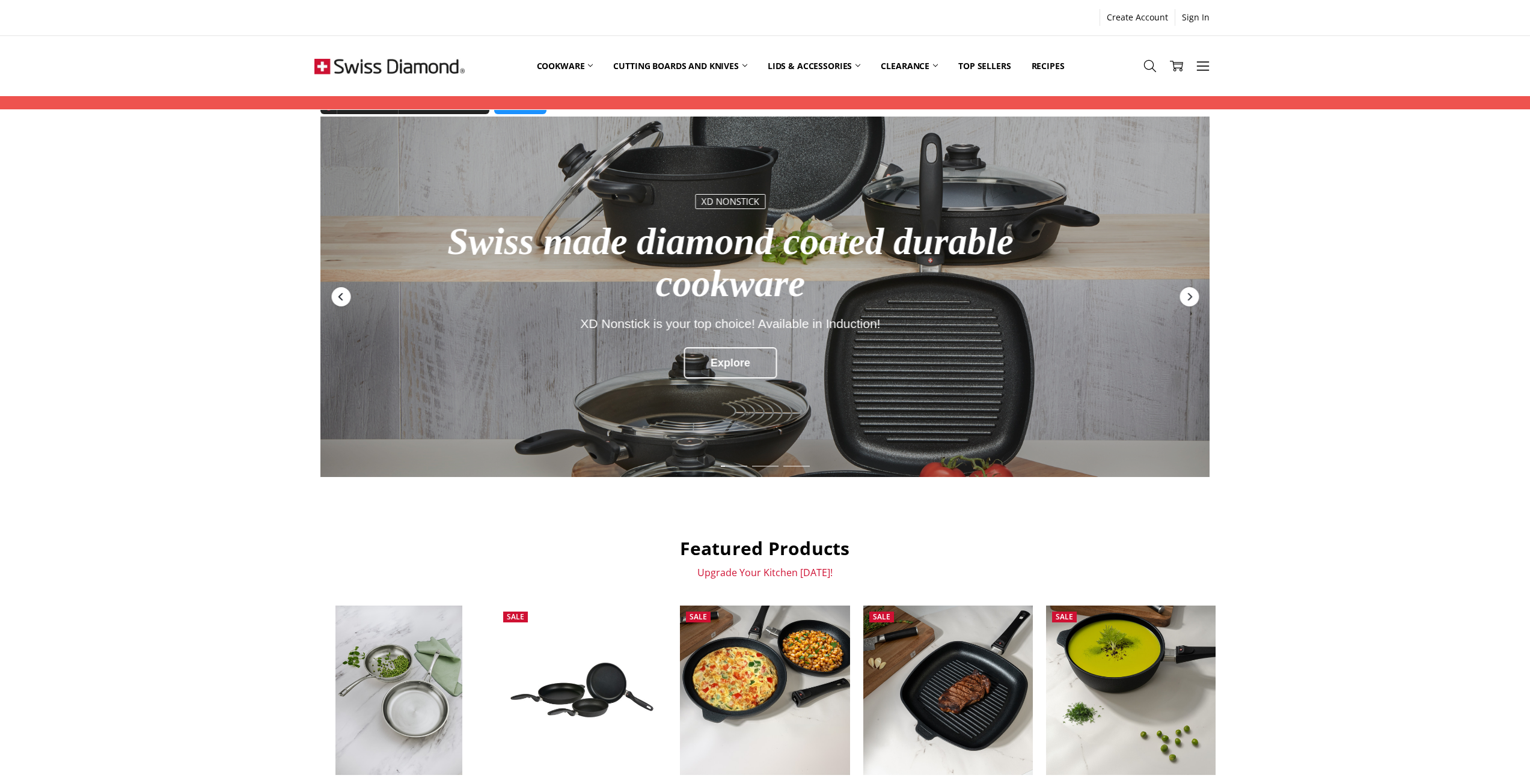
click at [345, 295] on icon "Previous" at bounding box center [341, 297] width 10 height 10
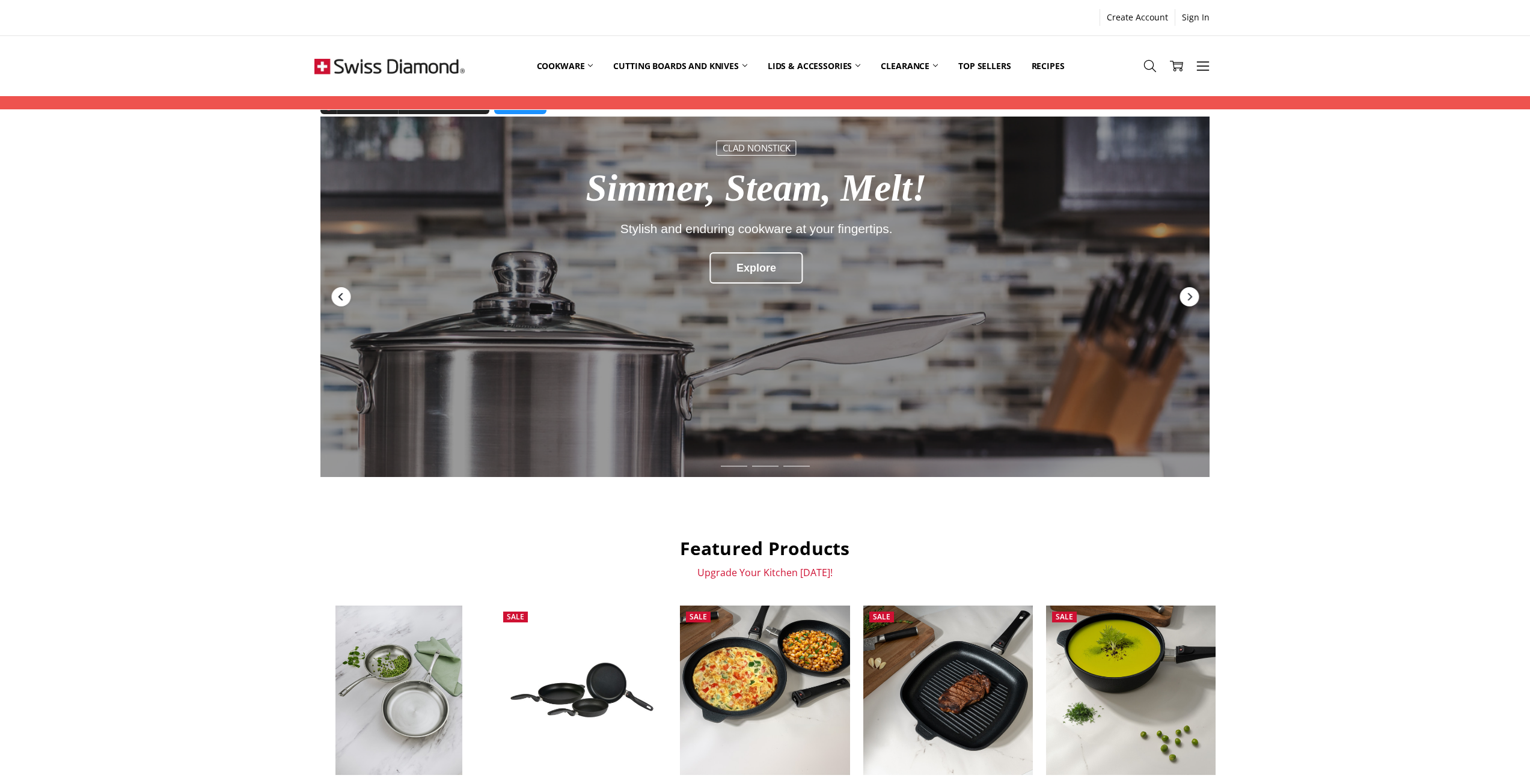
click at [345, 295] on icon "Previous" at bounding box center [341, 297] width 10 height 10
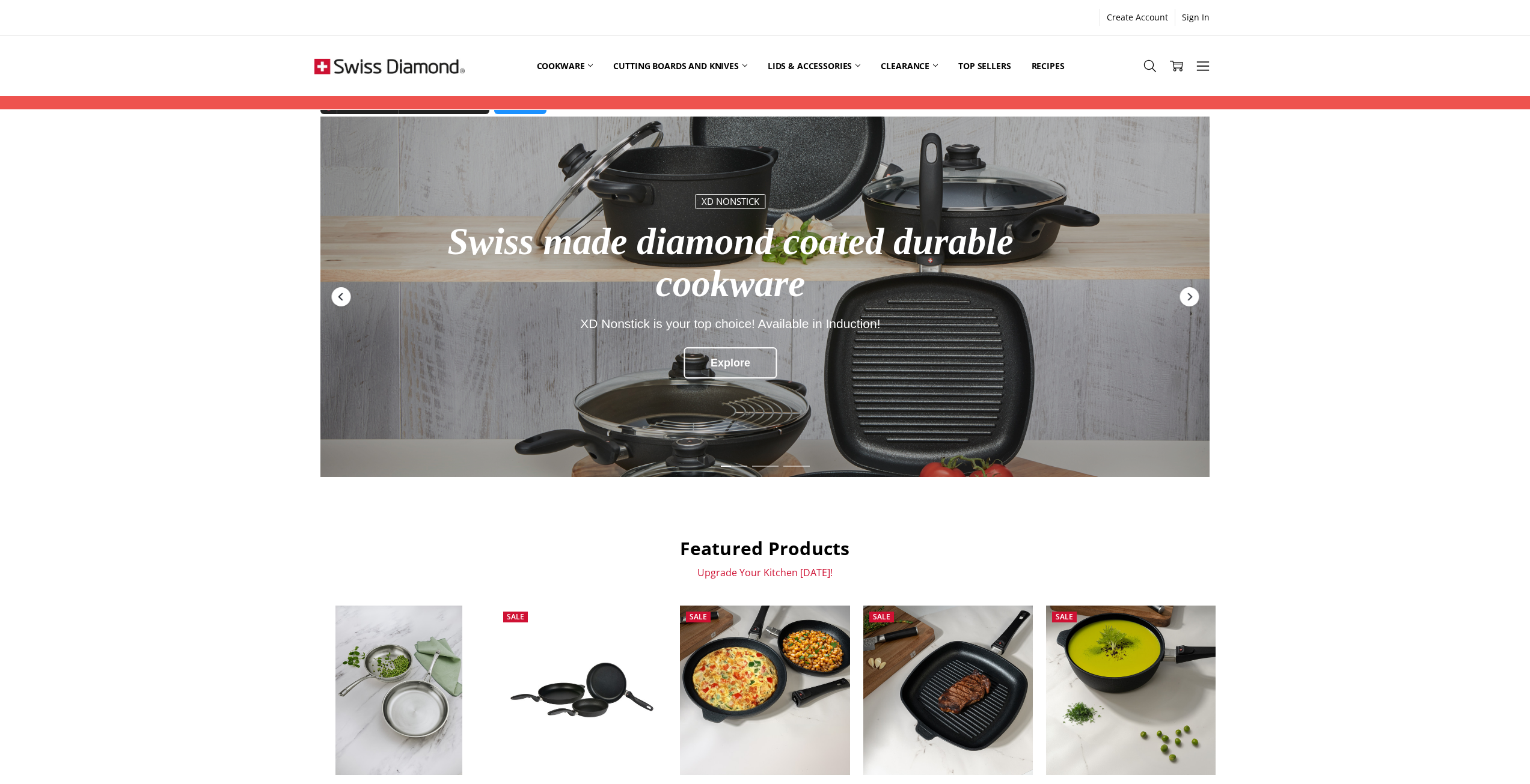
click at [345, 295] on icon "Previous" at bounding box center [341, 297] width 10 height 10
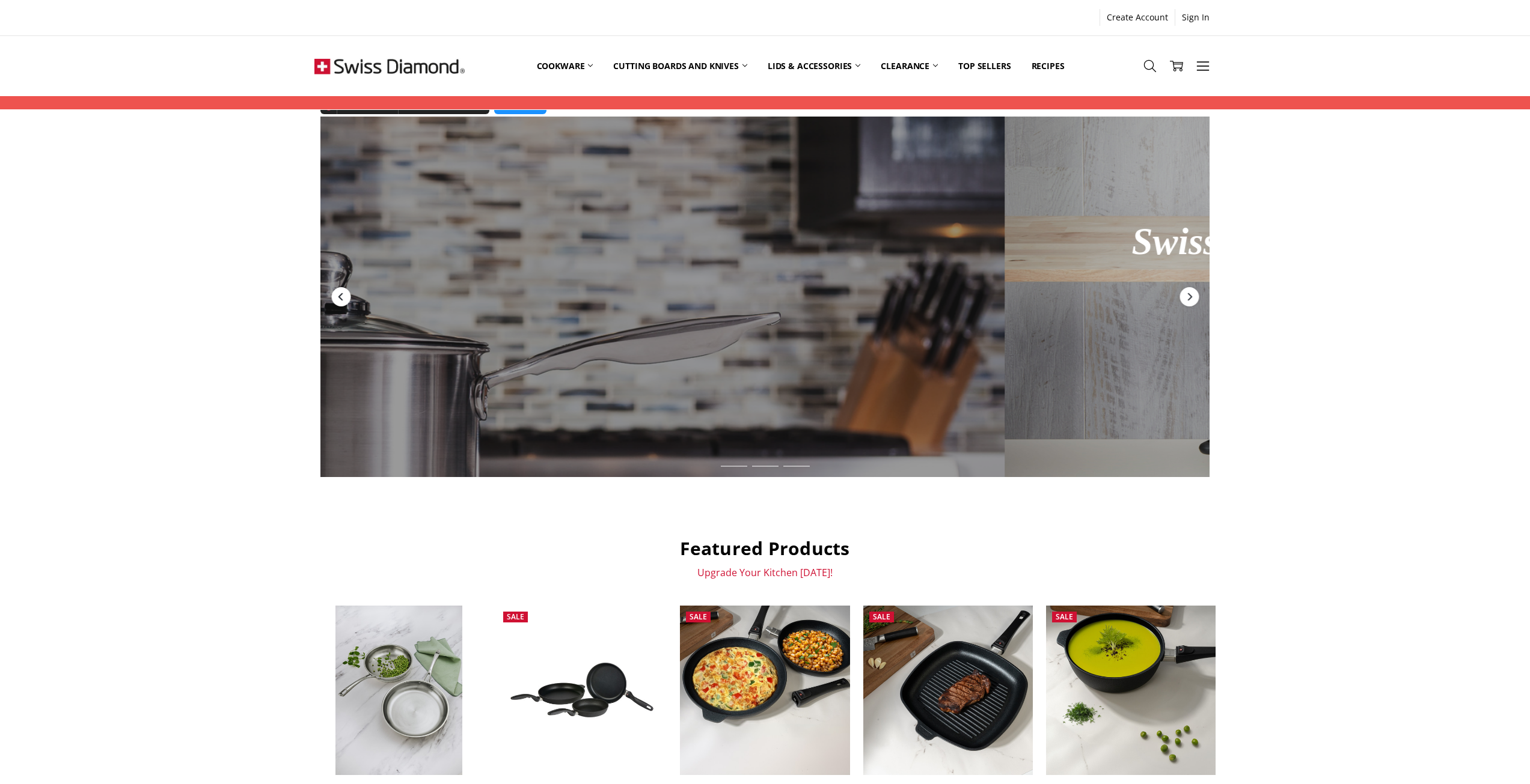
click at [345, 295] on icon "Previous" at bounding box center [341, 297] width 10 height 10
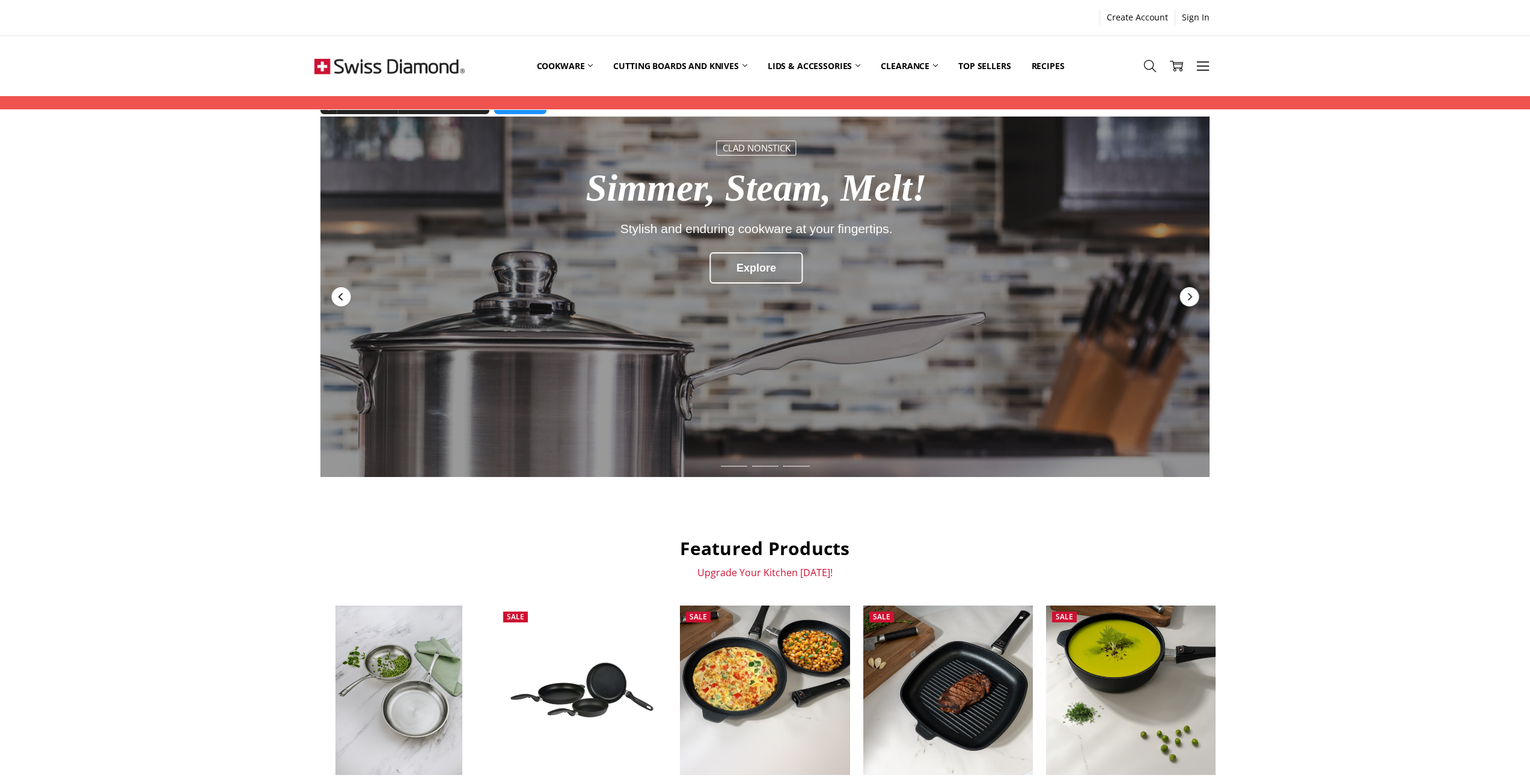
click at [345, 295] on icon "Previous" at bounding box center [341, 297] width 10 height 10
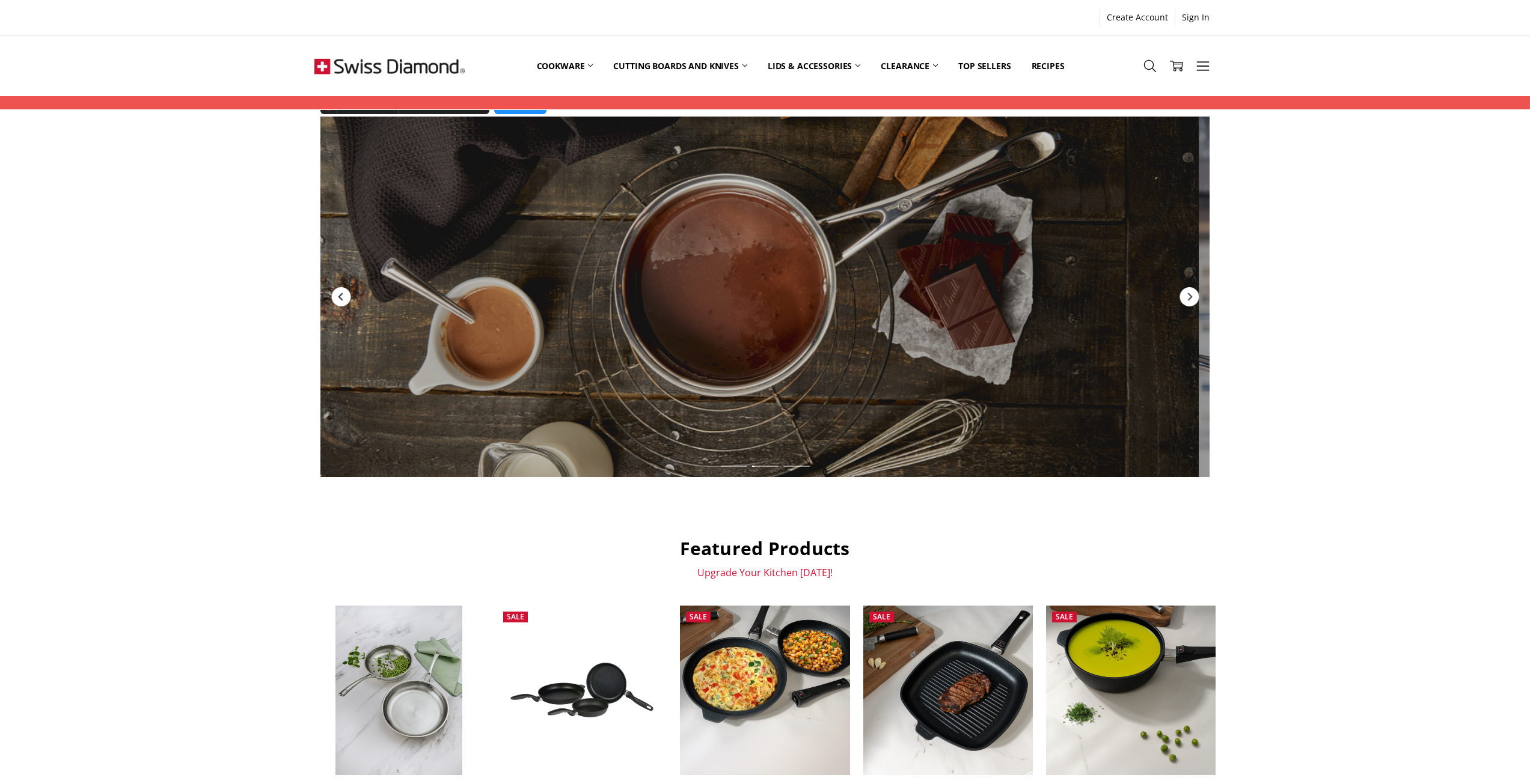
click at [345, 295] on icon "Previous" at bounding box center [341, 297] width 10 height 10
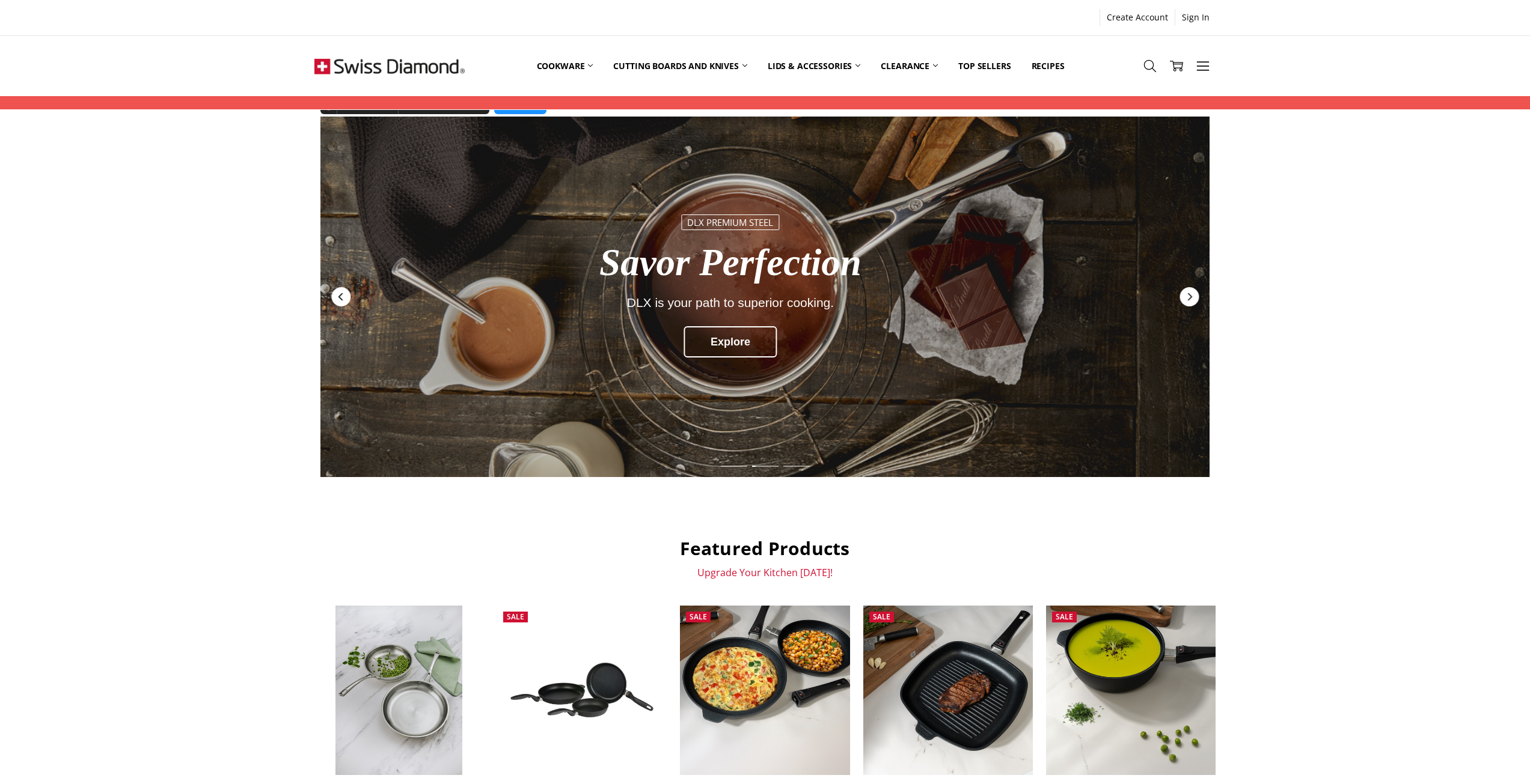
click at [345, 295] on icon "Previous" at bounding box center [341, 297] width 10 height 10
